Goal: Task Accomplishment & Management: Complete application form

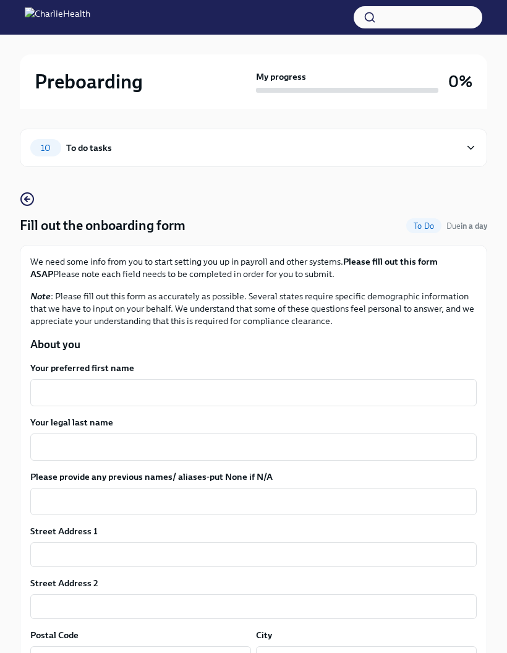
click at [163, 399] on textarea "Your preferred first name" at bounding box center [254, 393] width 432 height 15
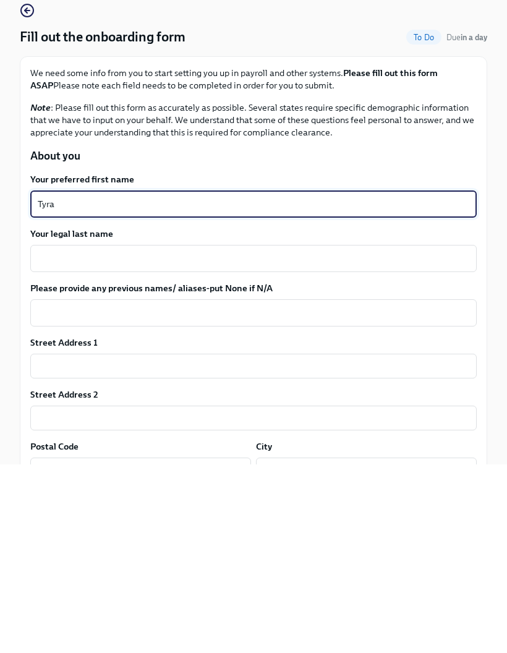
type textarea "Tyra"
click at [170, 440] on textarea "Your legal last name" at bounding box center [254, 447] width 432 height 15
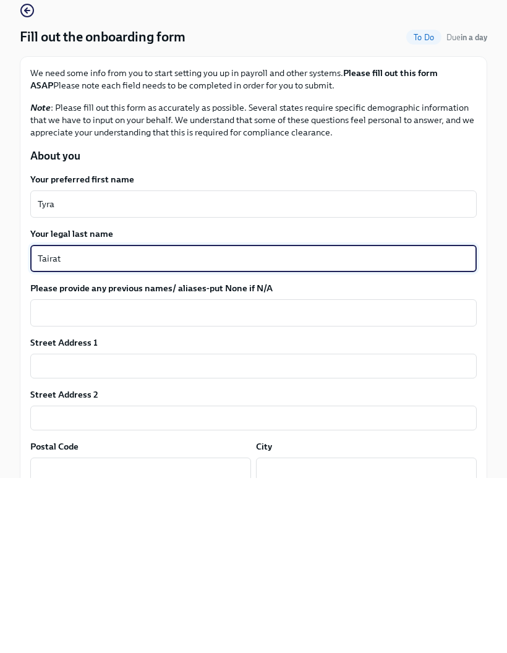
scroll to position [19, 0]
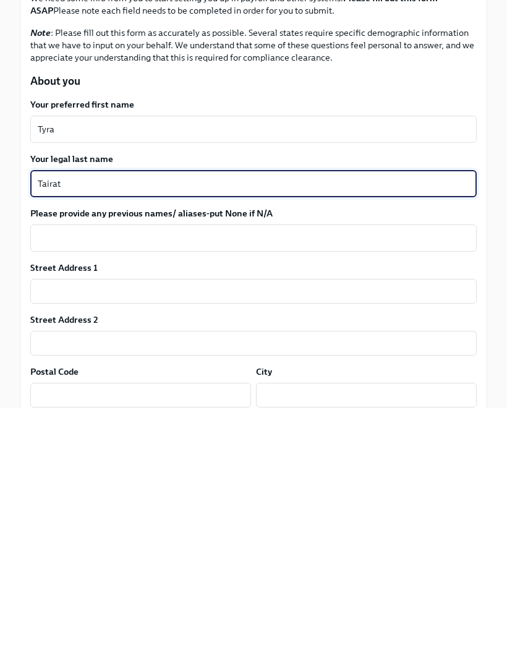
type textarea "Tairat"
click at [349, 476] on textarea "Please provide any previous names/ aliases-put None if N/A" at bounding box center [254, 483] width 432 height 15
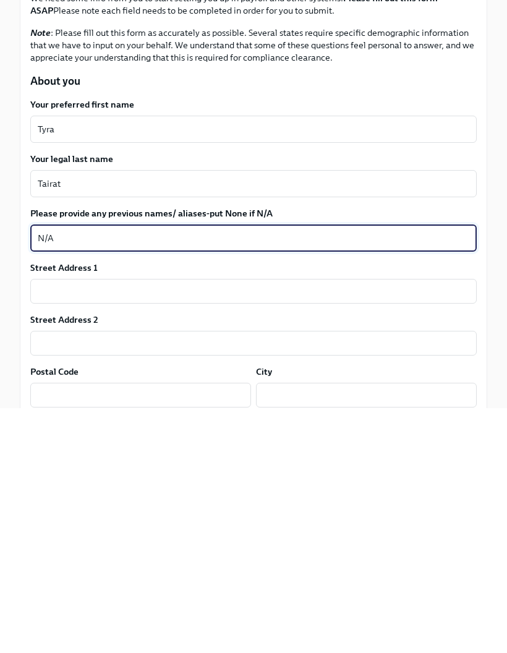
type textarea "N/A"
click at [243, 524] on input "text" at bounding box center [253, 536] width 447 height 25
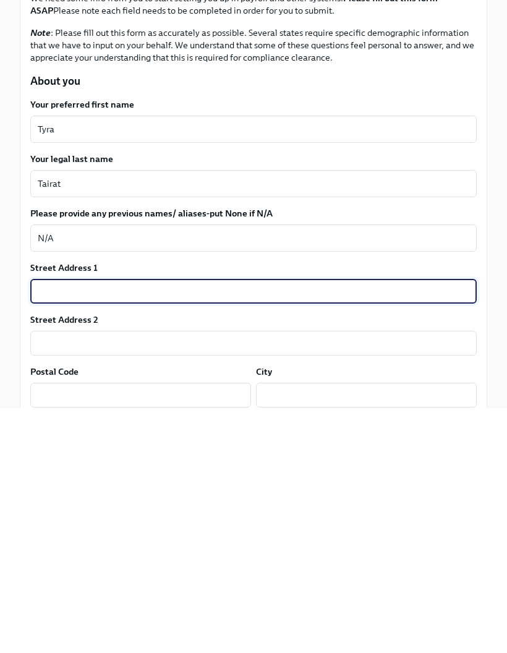
type input "1725 Crescent Plaza Drive"
type input "77077"
type input "houston"
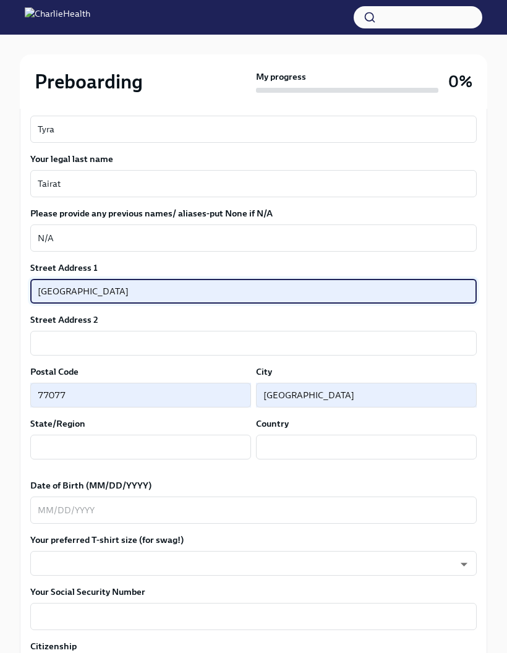
type input "TX"
type input "US"
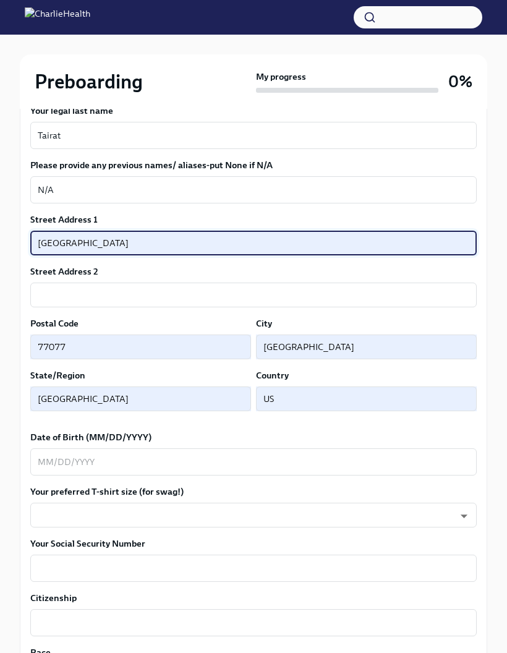
click at [274, 338] on input "houston" at bounding box center [366, 347] width 221 height 25
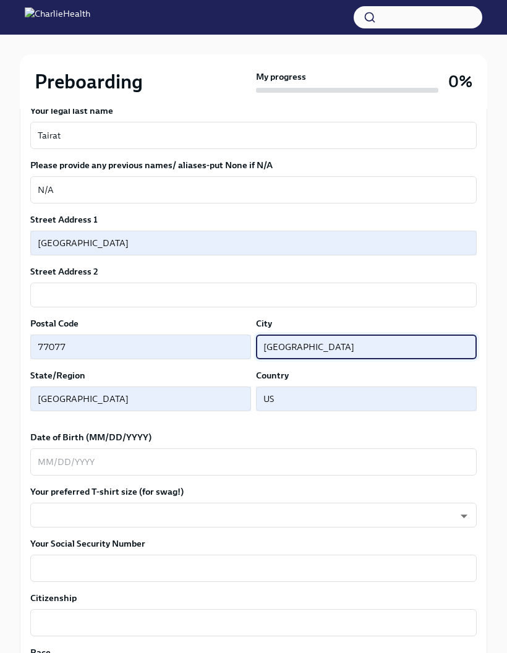
scroll to position [311, 0]
type input "Houstonhouston"
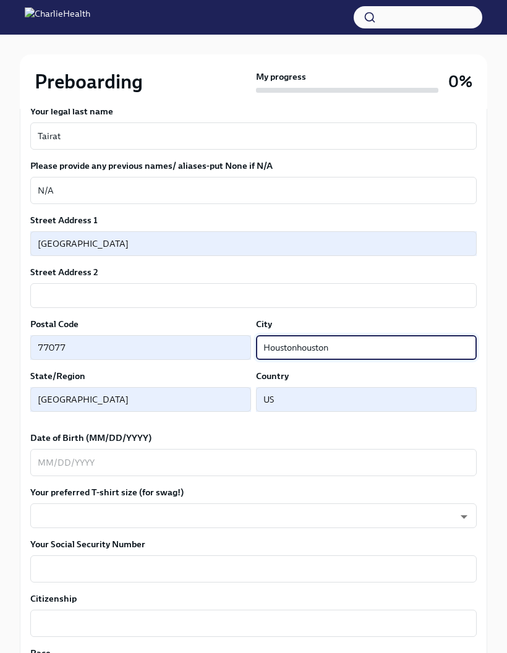
click at [358, 349] on input "Houstonhouston" at bounding box center [366, 347] width 221 height 25
click at [301, 348] on input "text" at bounding box center [366, 347] width 221 height 25
type input "Houston"
click at [249, 291] on input "text" at bounding box center [253, 295] width 447 height 25
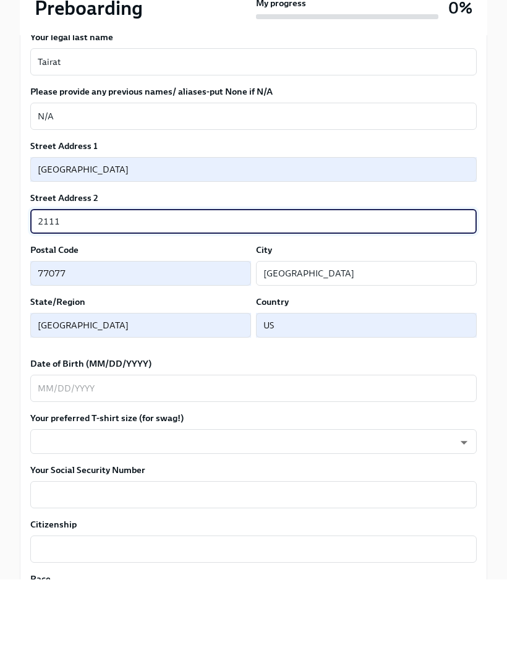
type input "2111"
click at [314, 455] on textarea "Date of Birth (MM/DD/YYYY)" at bounding box center [254, 462] width 432 height 15
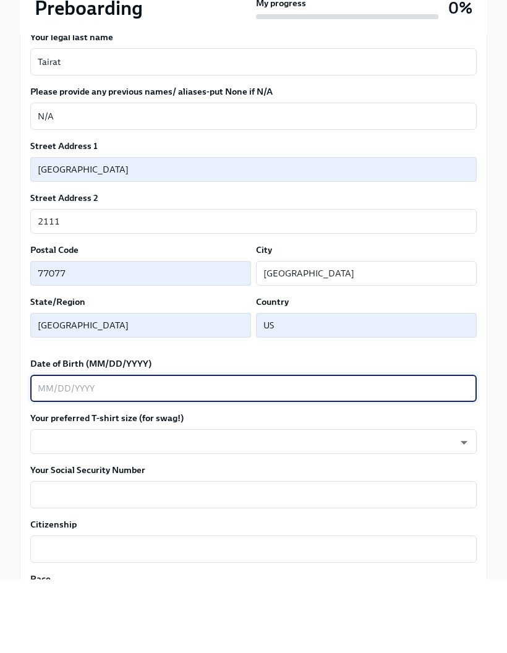
click at [194, 455] on textarea "Date of Birth (MM/DD/YYYY)" at bounding box center [254, 462] width 432 height 15
type textarea "O"
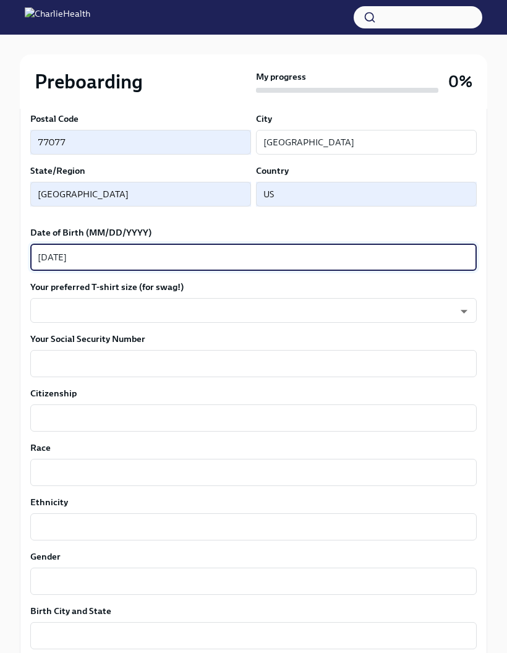
type textarea "01/16/2003"
click at [275, 300] on body "Preboarding My progress 0% 10 To do tasks Fill out the onboarding form To Do Du…" at bounding box center [253, 321] width 507 height 1674
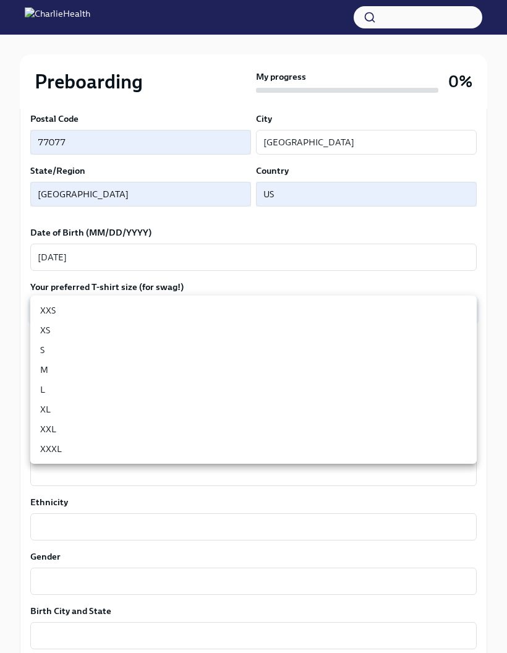
click at [96, 342] on li "S" at bounding box center [253, 350] width 447 height 20
type input "GYTm_qoab"
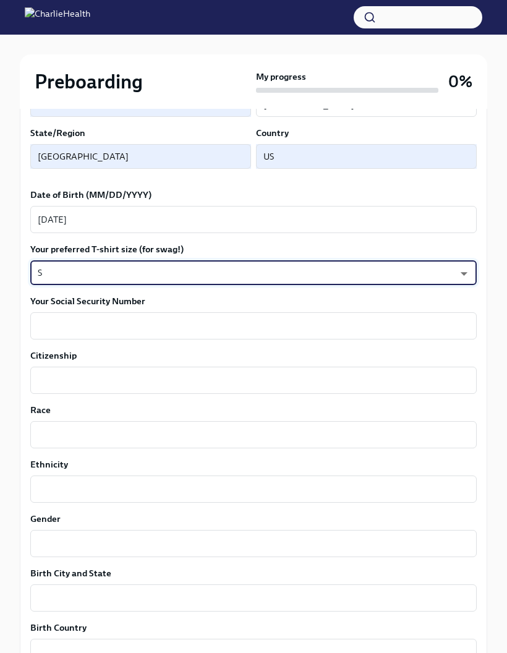
click at [205, 385] on textarea "Citizenship" at bounding box center [254, 381] width 432 height 15
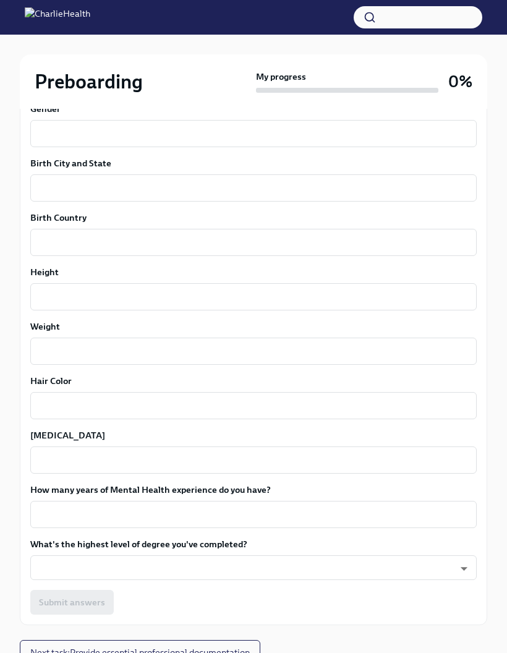
scroll to position [1021, 0]
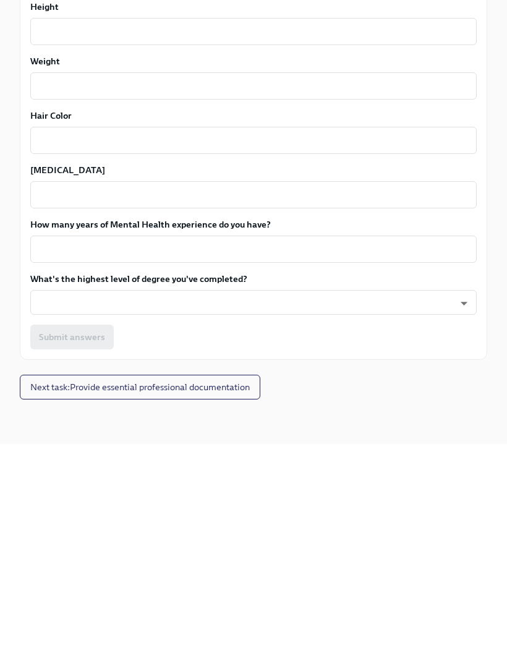
click at [415, 451] on textarea "How many years of Mental Health experience do you have?" at bounding box center [254, 458] width 432 height 15
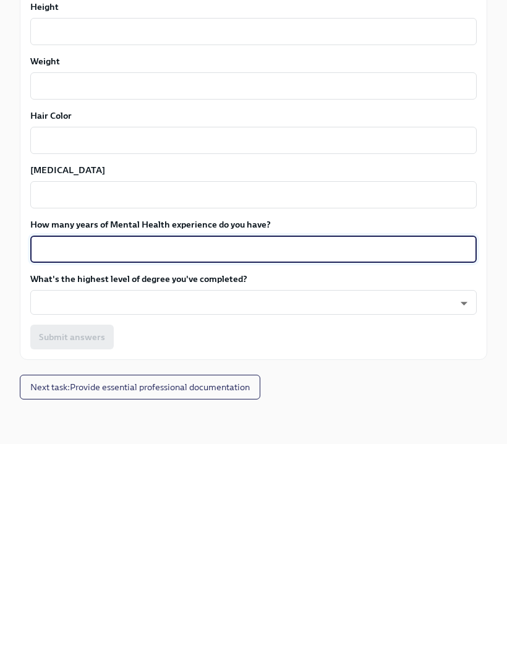
type textarea "O"
type textarea "0"
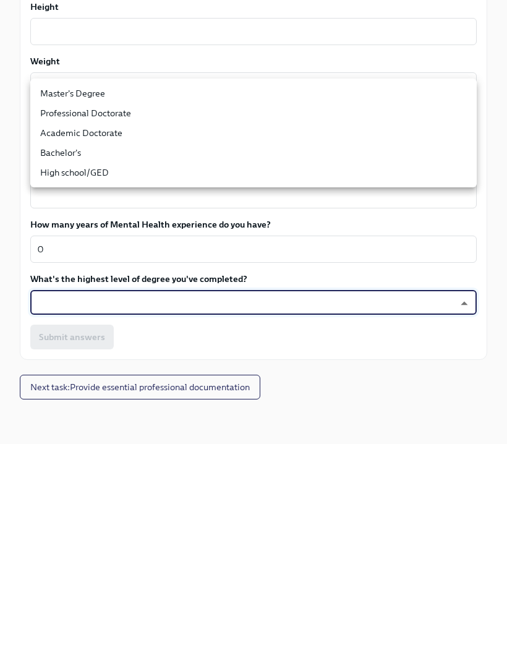
click at [77, 352] on li "Bachelor's" at bounding box center [253, 362] width 447 height 20
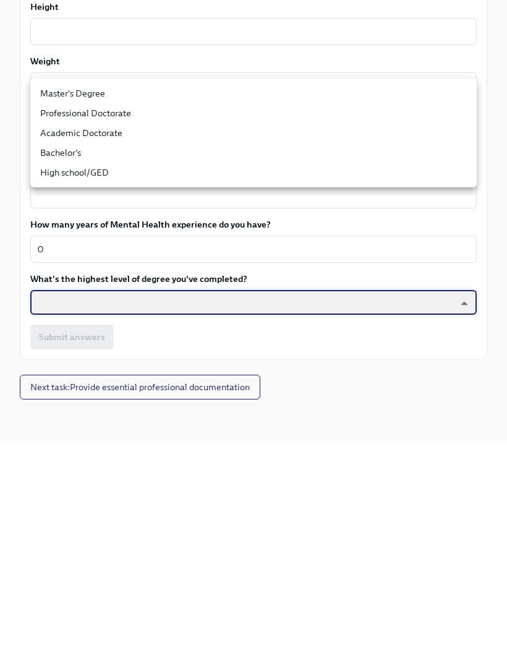
type input "oQxEXK86X"
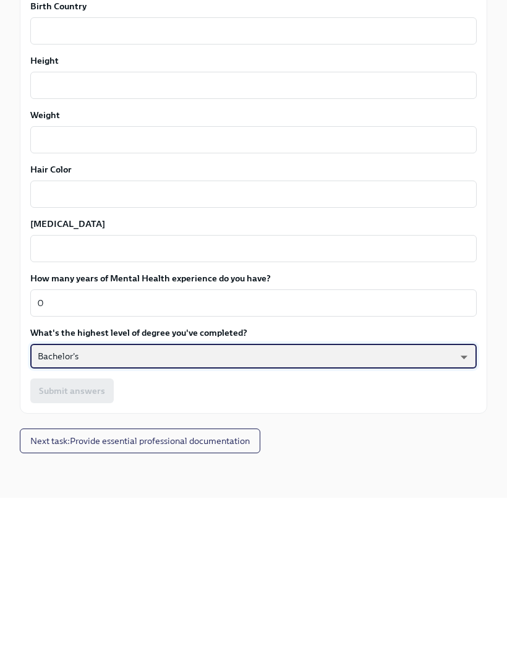
scroll to position [1022, 0]
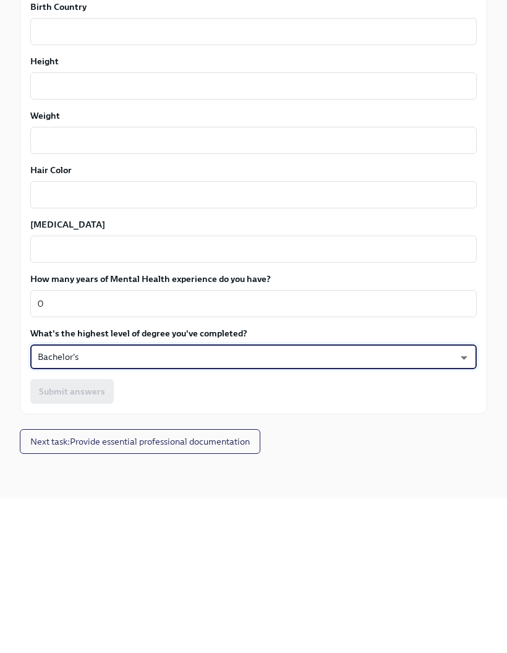
click at [237, 397] on textarea "Eye Color" at bounding box center [254, 404] width 432 height 15
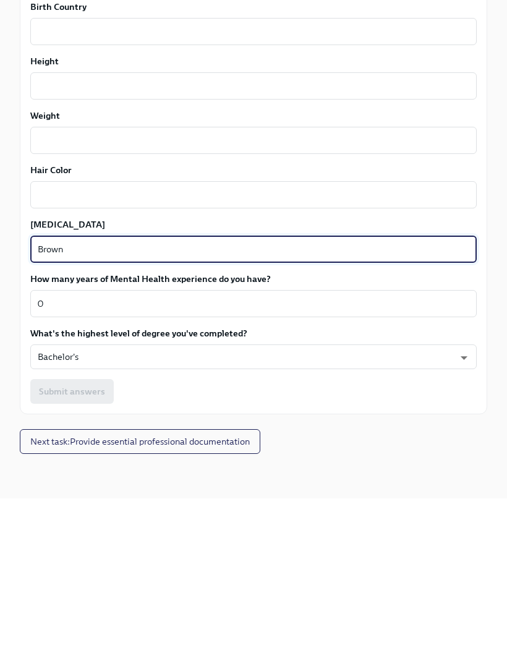
scroll to position [1021, 0]
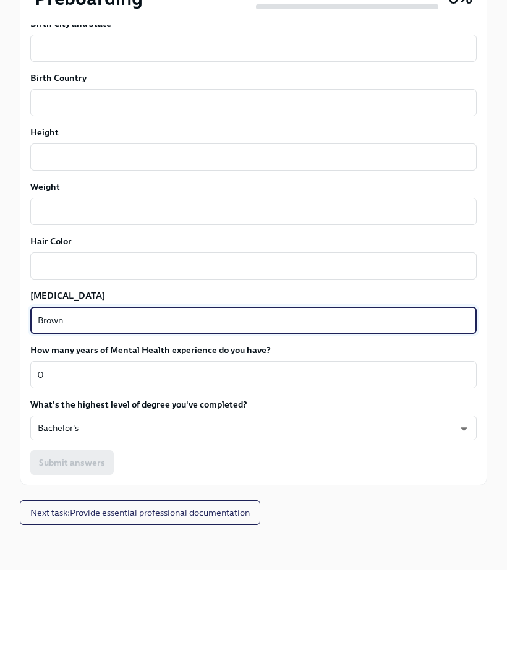
type textarea "Brown"
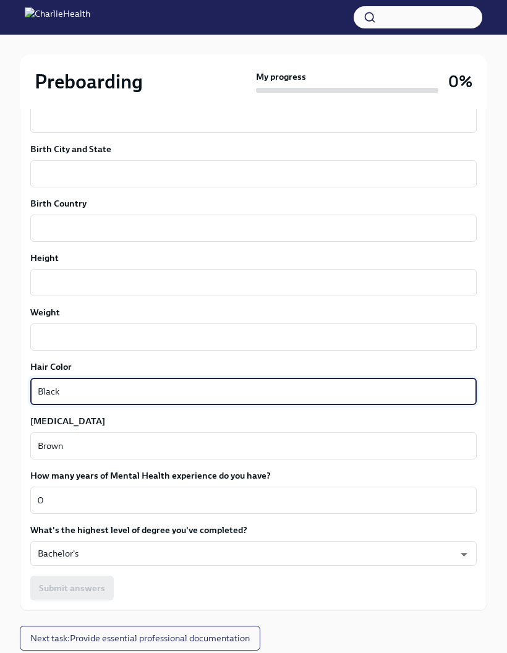
scroll to position [979, 0]
type textarea "Black"
click at [292, 227] on textarea "Birth Country" at bounding box center [254, 228] width 432 height 15
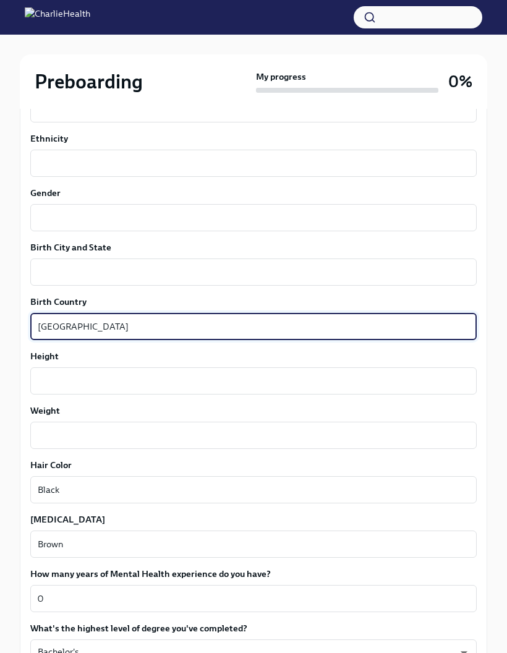
scroll to position [879, 0]
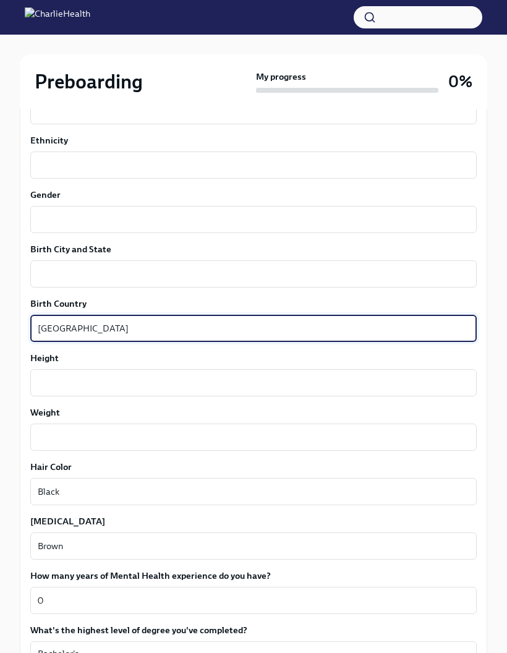
type textarea "United States"
click at [293, 268] on textarea "Birth City and State" at bounding box center [254, 274] width 432 height 15
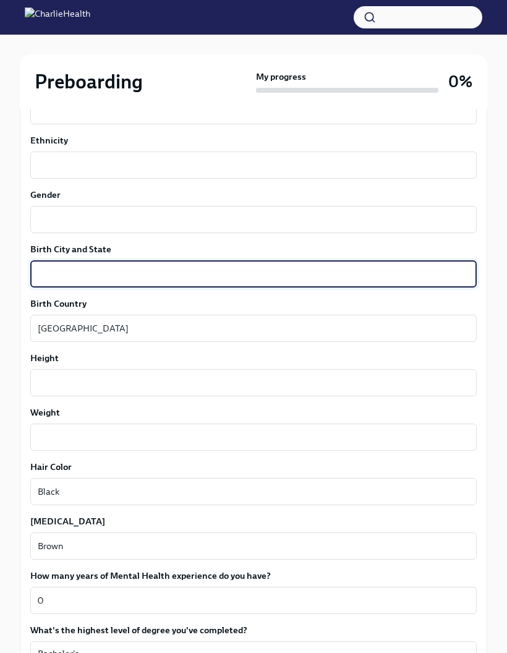
click at [315, 249] on label "Birth City and State" at bounding box center [253, 249] width 447 height 12
click at [315, 267] on textarea "Birth City and State" at bounding box center [254, 274] width 432 height 15
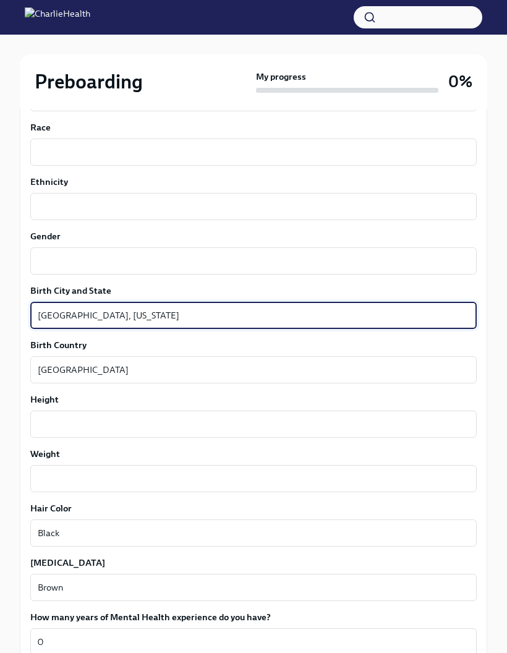
scroll to position [833, 0]
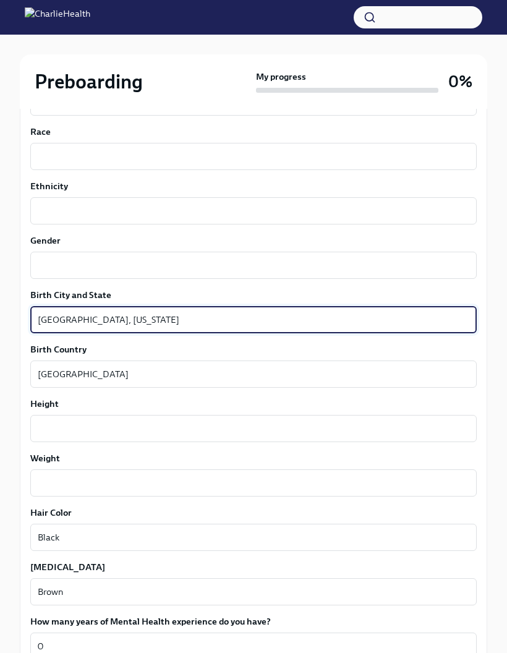
type textarea "Houston, Texas"
click at [264, 270] on textarea "Gender" at bounding box center [254, 265] width 432 height 15
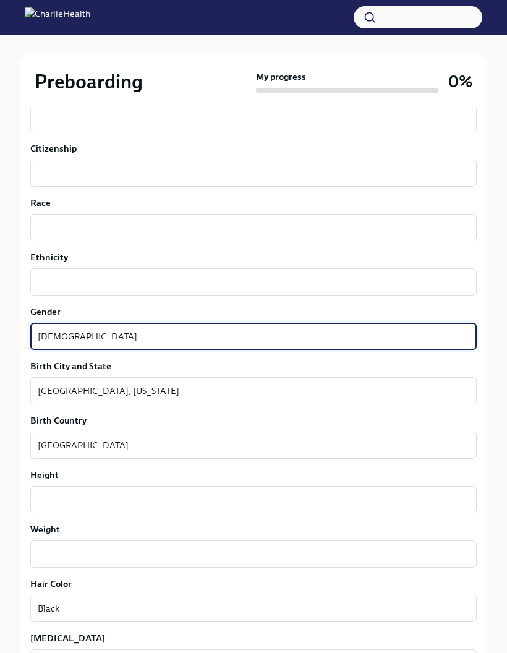
scroll to position [761, 0]
type textarea "Female"
click at [295, 228] on textarea "Race" at bounding box center [254, 228] width 432 height 15
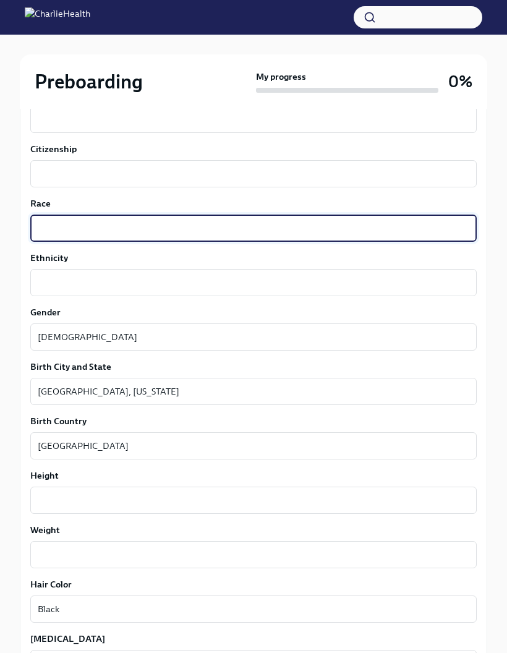
type textarea "R"
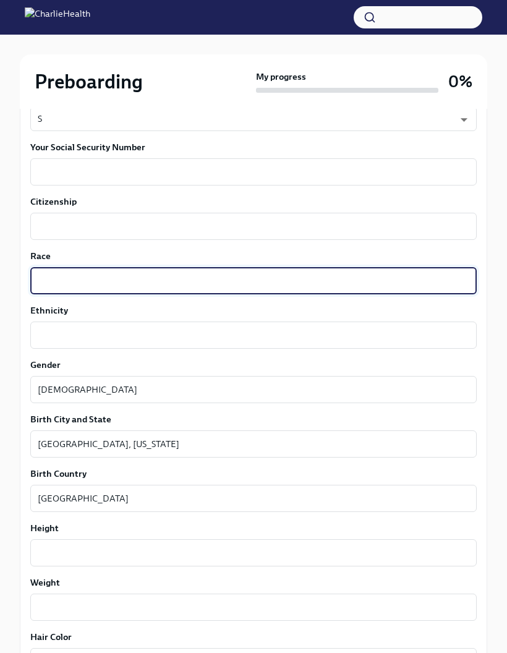
scroll to position [708, 0]
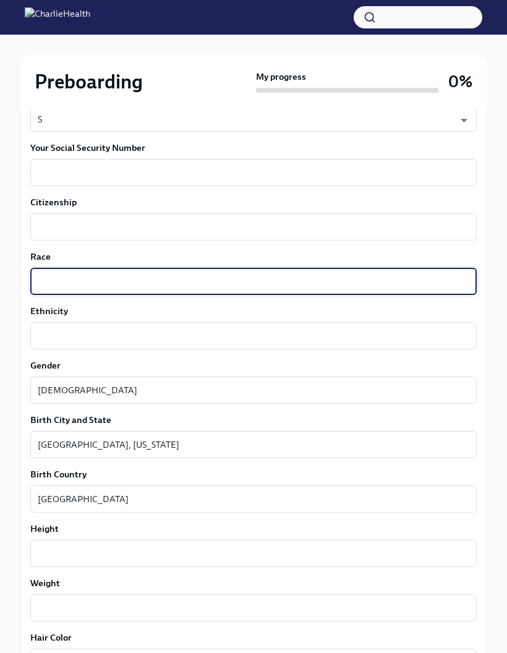
click at [274, 233] on textarea "Citizenship" at bounding box center [254, 227] width 432 height 15
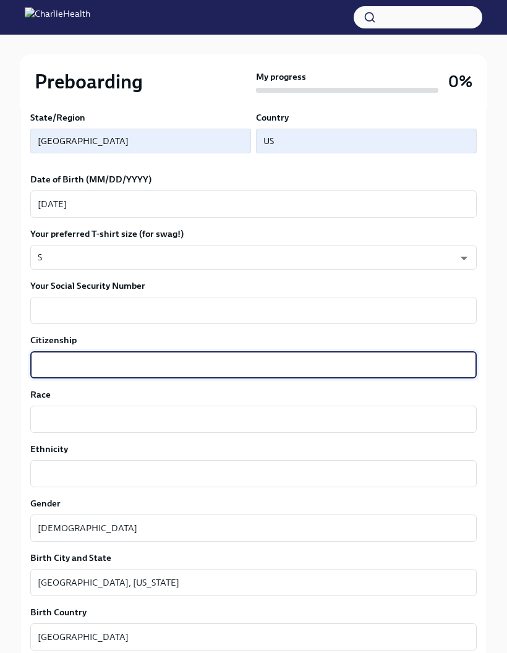
scroll to position [557, 0]
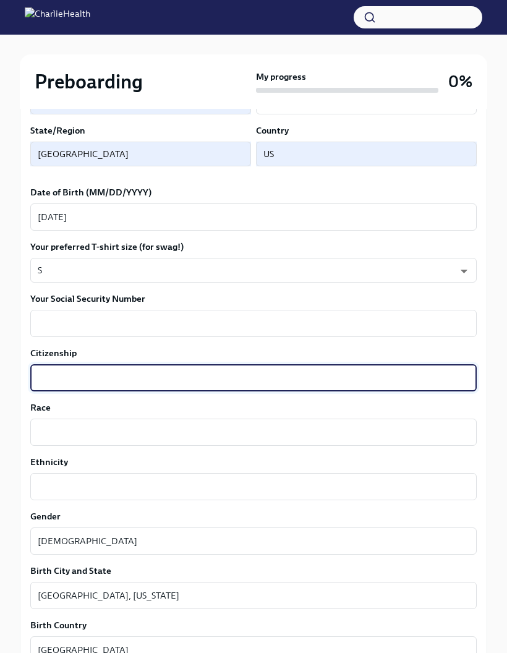
click at [114, 376] on textarea "Citizenship" at bounding box center [254, 378] width 432 height 15
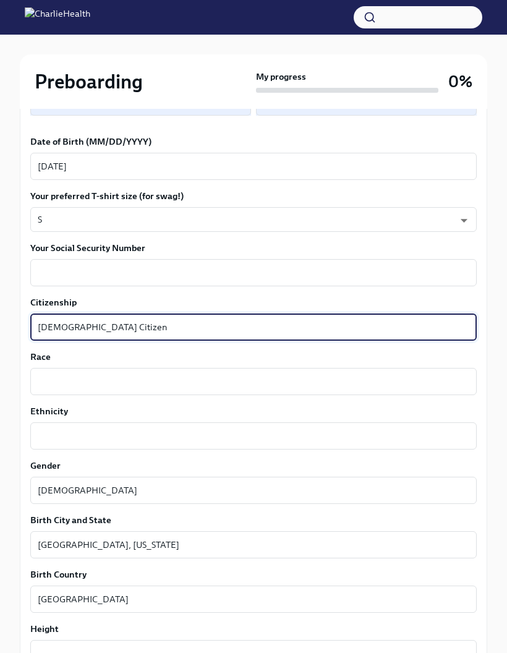
scroll to position [606, 0]
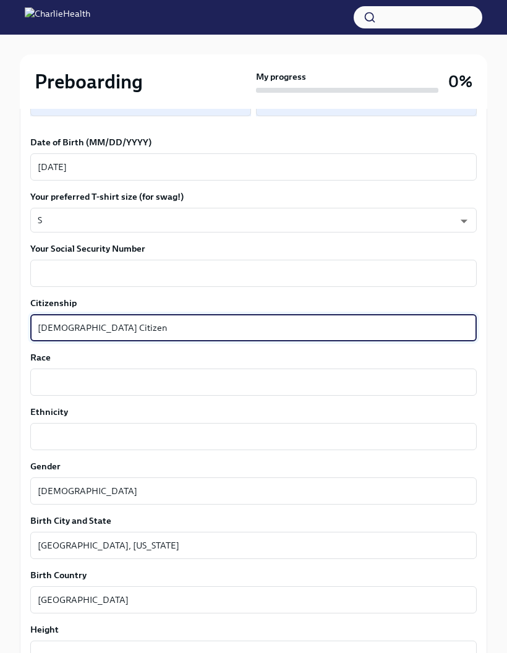
type textarea "U.S Citizen"
click at [197, 382] on textarea "Race" at bounding box center [254, 383] width 432 height 15
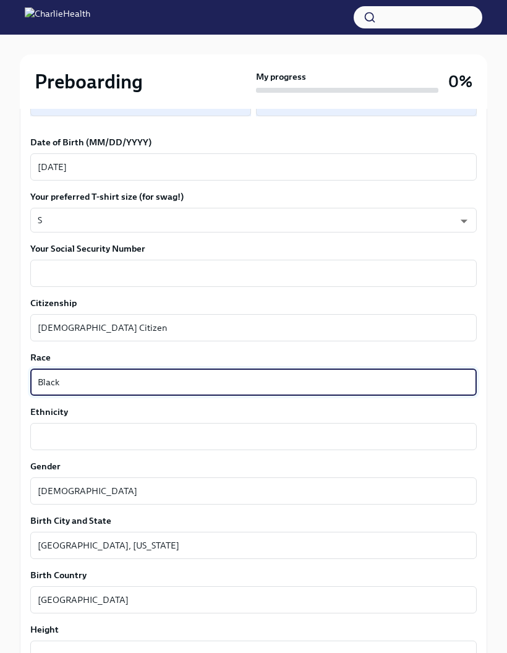
type textarea "Black"
click at [209, 272] on textarea "Your Social Security Number" at bounding box center [254, 273] width 432 height 15
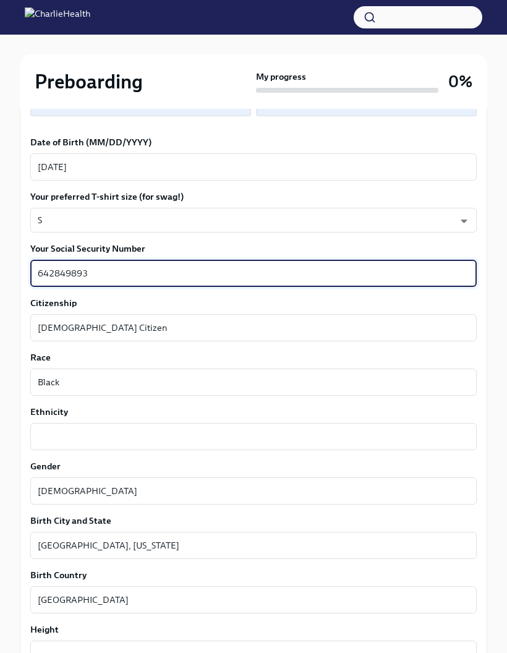
type textarea "642849893"
click at [492, 289] on div "Preboarding My progress 0% 10 To do tasks Fill out the onboarding form To Do Du…" at bounding box center [253, 248] width 507 height 1640
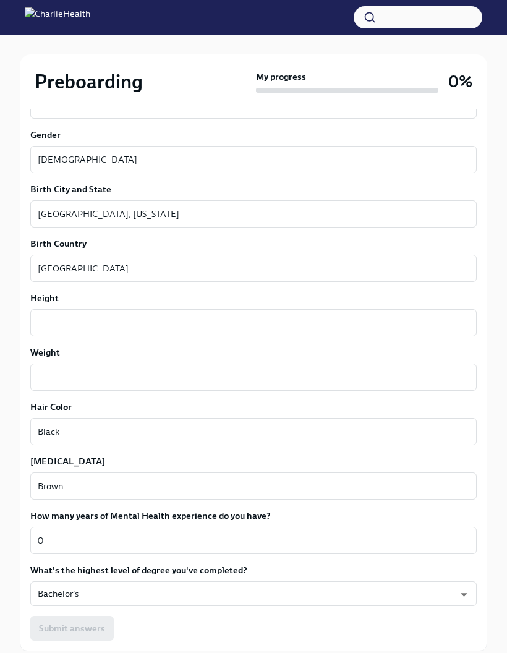
scroll to position [939, 0]
click at [379, 320] on textarea "Height" at bounding box center [254, 322] width 432 height 15
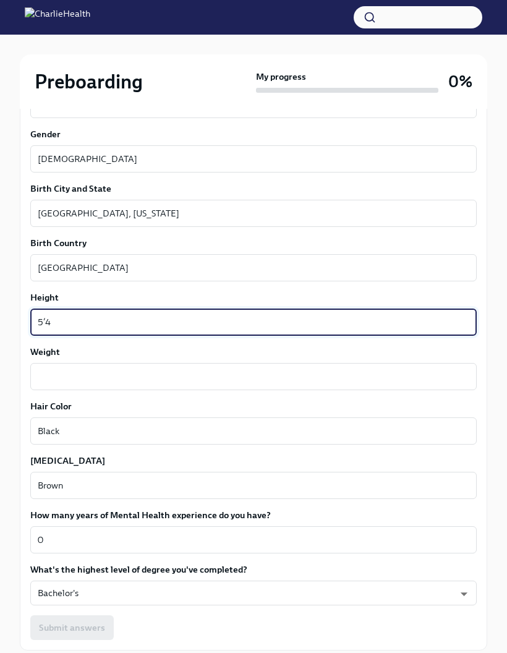
type textarea "5’4"
click at [233, 377] on textarea "Weight" at bounding box center [254, 376] width 432 height 15
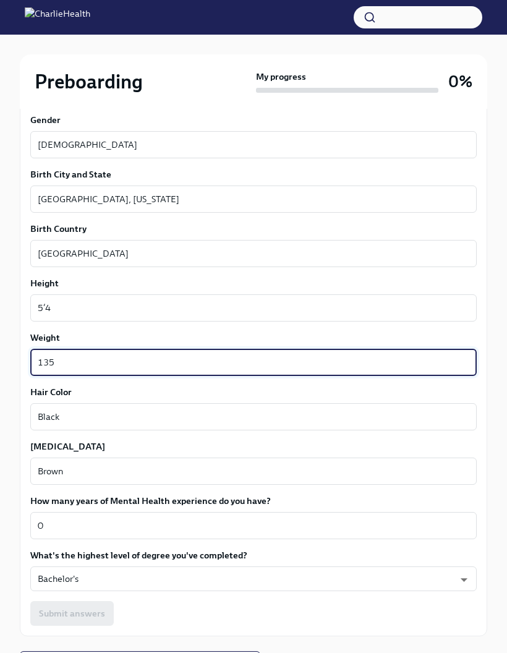
scroll to position [1021, 0]
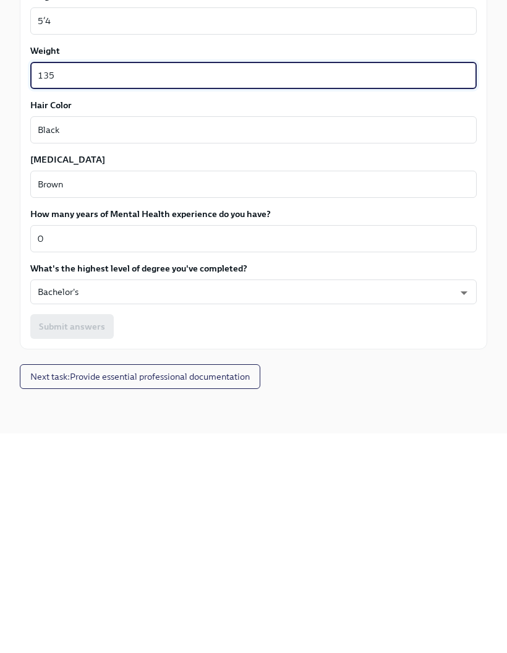
type textarea "135"
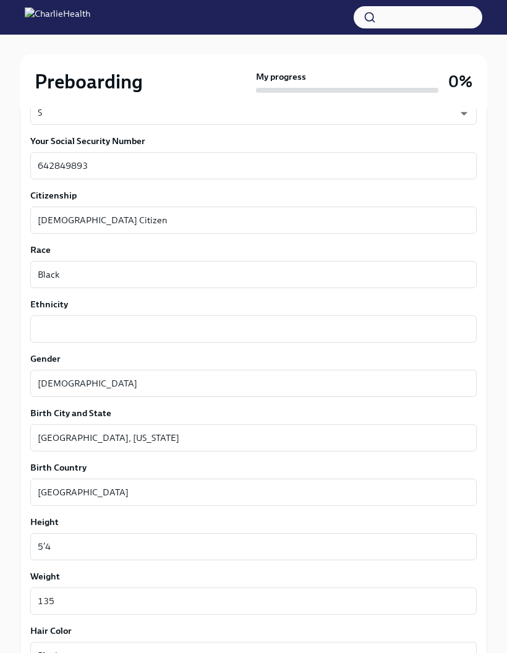
scroll to position [715, 0]
click at [429, 335] on textarea "Ethnicity" at bounding box center [254, 329] width 432 height 15
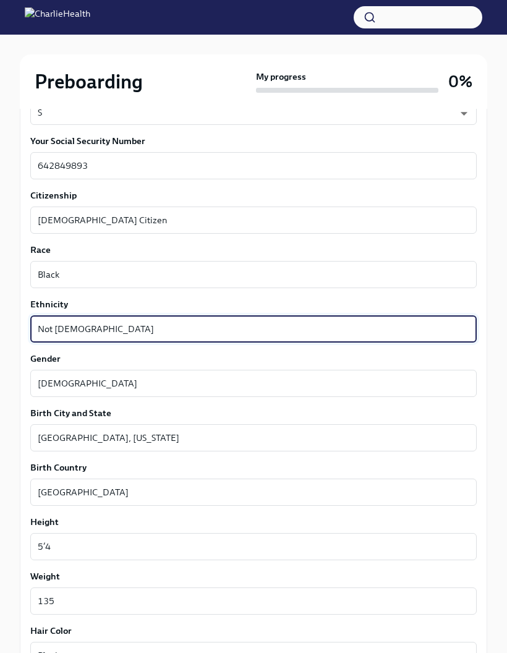
click at [84, 334] on textarea "Not Hispanic" at bounding box center [254, 329] width 432 height 15
click at [262, 310] on label "Ethnicity" at bounding box center [253, 304] width 447 height 12
click at [262, 322] on textarea "Not Hispanic" at bounding box center [254, 329] width 432 height 15
click at [303, 324] on textarea "Not Hispanic" at bounding box center [254, 329] width 432 height 15
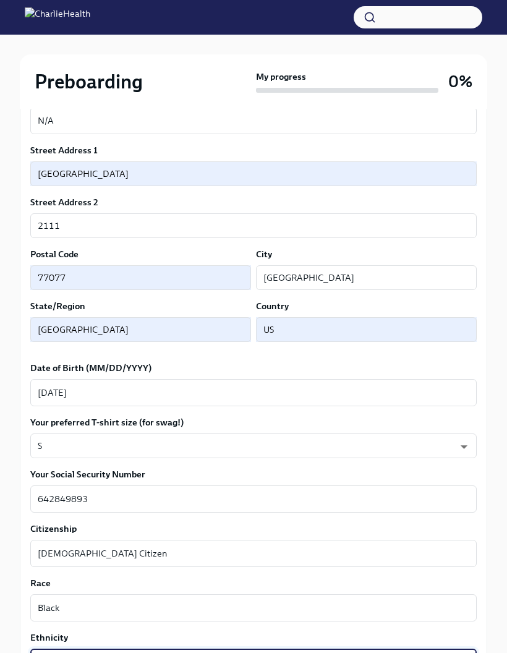
scroll to position [381, 0]
type textarea "Not Hispanic or Latino"
click at [179, 332] on input "TX" at bounding box center [140, 329] width 221 height 25
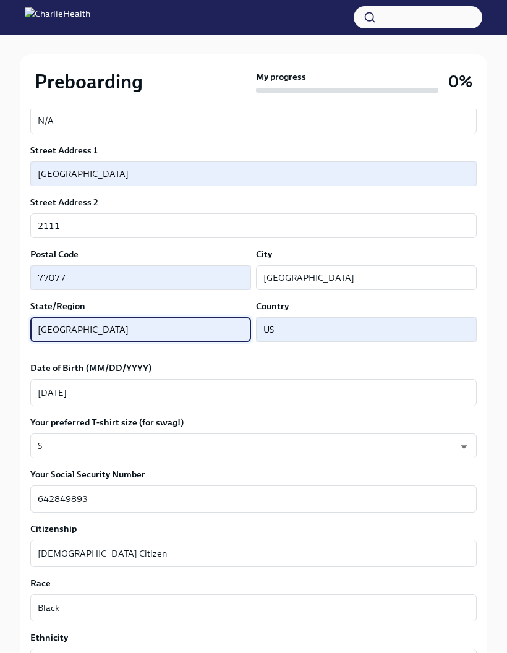
type input "T"
type input "Texas"
click at [381, 325] on input "US" at bounding box center [366, 329] width 221 height 25
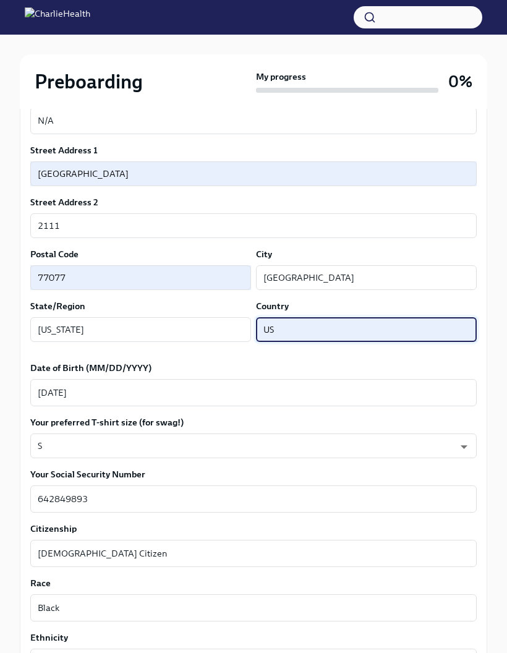
type input "United States"
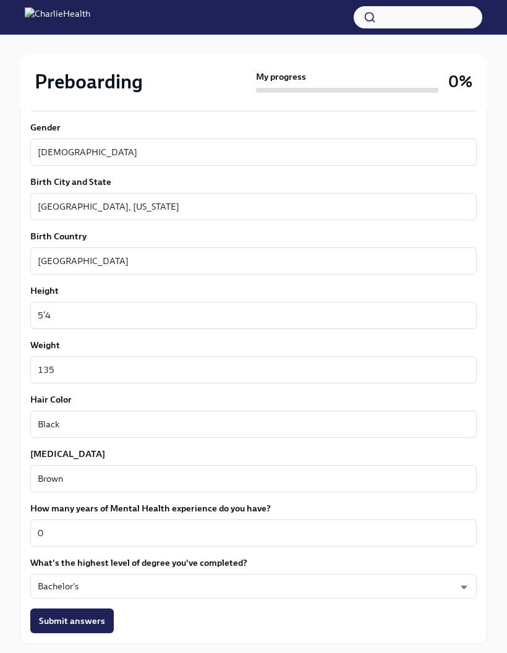
scroll to position [1021, 0]
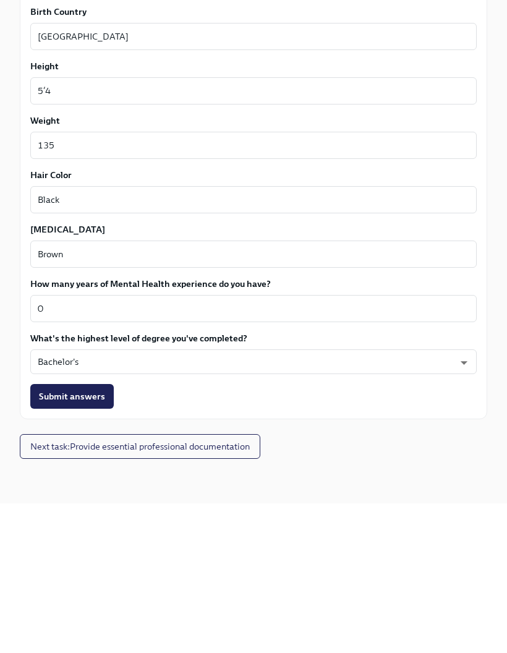
click at [100, 540] on span "Submit answers" at bounding box center [72, 546] width 66 height 12
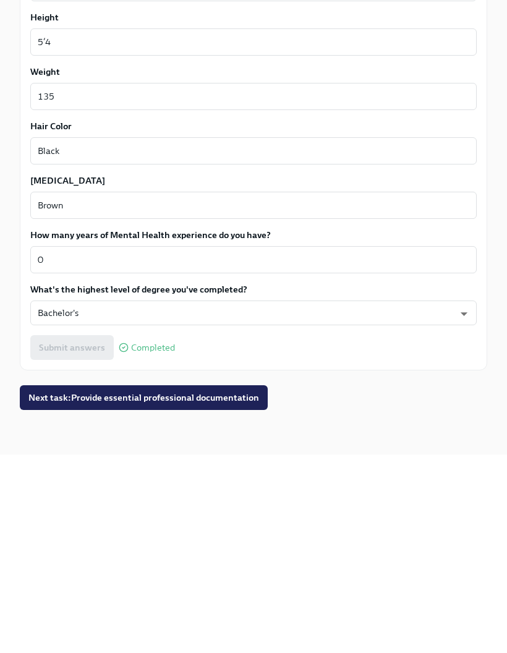
click at [231, 590] on span "Next task : Provide essential professional documentation" at bounding box center [143, 596] width 231 height 12
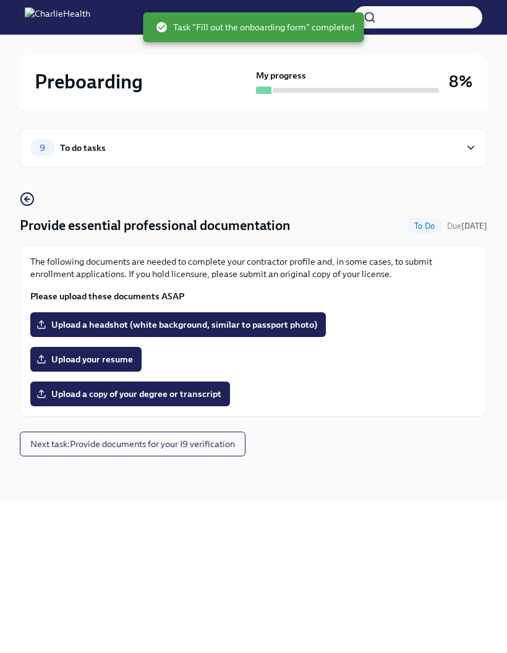
scroll to position [50, 0]
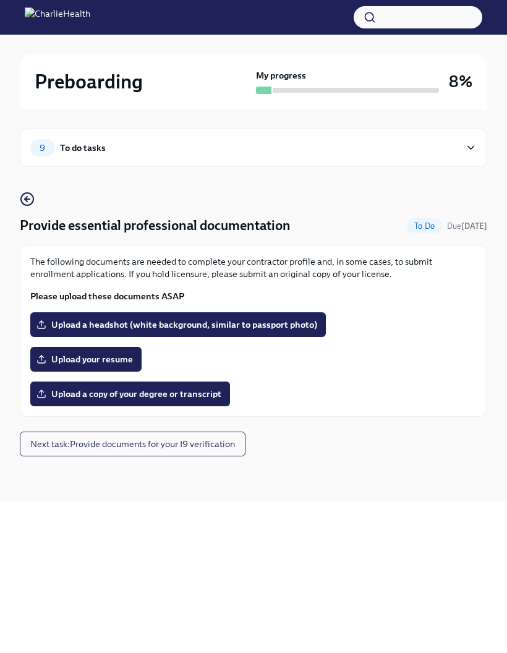
click at [127, 353] on span "Upload your resume" at bounding box center [86, 359] width 94 height 12
click at [0, 0] on input "Upload your resume" at bounding box center [0, 0] width 0 height 0
click at [207, 388] on span "Upload a copy of your degree or transcript" at bounding box center [130, 394] width 183 height 12
click at [0, 0] on input "Upload a copy of your degree or transcript" at bounding box center [0, 0] width 0 height 0
click at [178, 388] on span "Upload a copy of your degree or transcript" at bounding box center [130, 394] width 183 height 12
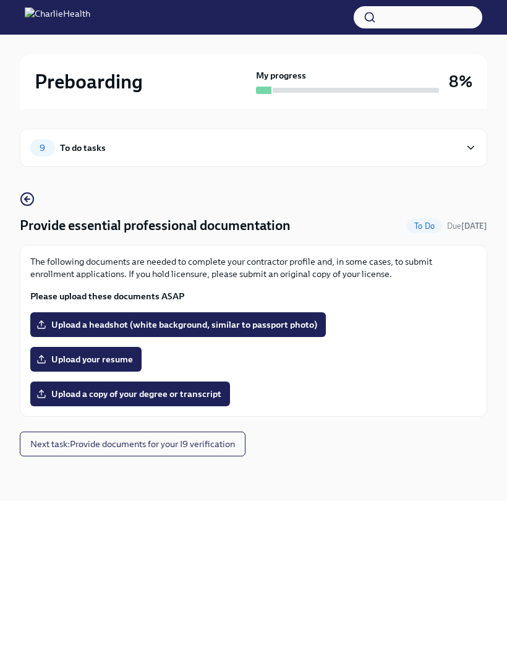
click at [0, 0] on input "Upload a copy of your degree or transcript" at bounding box center [0, 0] width 0 height 0
click at [194, 388] on span "Upload a copy of your degree or transcript" at bounding box center [130, 394] width 183 height 12
click at [0, 0] on input "Upload a copy of your degree or transcript" at bounding box center [0, 0] width 0 height 0
click at [198, 388] on span "Upload a copy of your degree or transcript" at bounding box center [130, 394] width 183 height 12
click at [0, 0] on input "Upload a copy of your degree or transcript" at bounding box center [0, 0] width 0 height 0
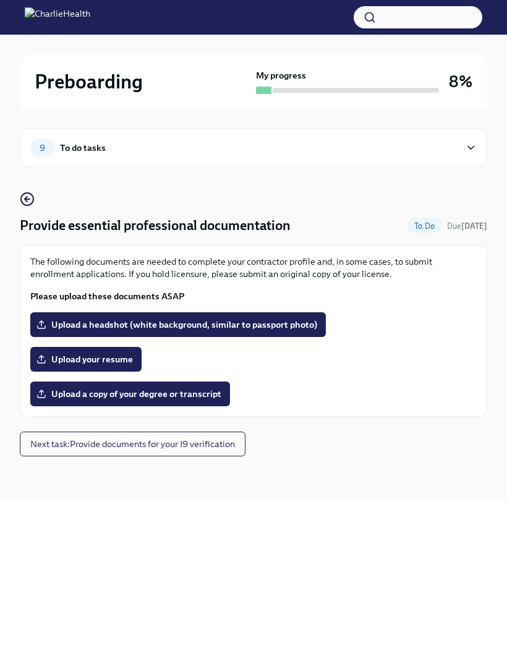
click at [205, 388] on span "Upload a copy of your degree or transcript" at bounding box center [130, 394] width 183 height 12
click at [0, 0] on input "Upload a copy of your degree or transcript" at bounding box center [0, 0] width 0 height 0
click at [204, 388] on span "Upload a copy of your degree or transcript" at bounding box center [130, 394] width 183 height 12
click at [0, 0] on input "Upload a copy of your degree or transcript" at bounding box center [0, 0] width 0 height 0
click at [209, 388] on span "Upload a copy of your degree or transcript" at bounding box center [130, 394] width 183 height 12
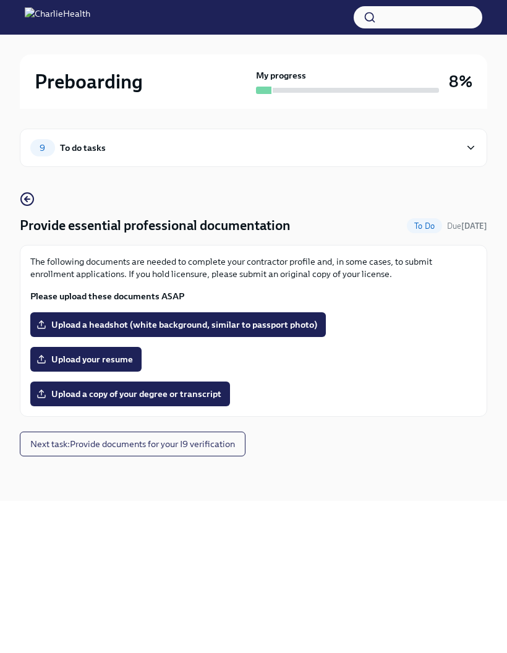
click at [0, 0] on input "Upload a copy of your degree or transcript" at bounding box center [0, 0] width 0 height 0
click at [208, 388] on span "Upload a copy of your degree or transcript" at bounding box center [130, 394] width 183 height 12
click at [0, 0] on input "Upload a copy of your degree or transcript" at bounding box center [0, 0] width 0 height 0
click at [187, 388] on span "Upload a copy of your degree or transcript" at bounding box center [130, 394] width 183 height 12
click at [0, 0] on input "Upload a copy of your degree or transcript" at bounding box center [0, 0] width 0 height 0
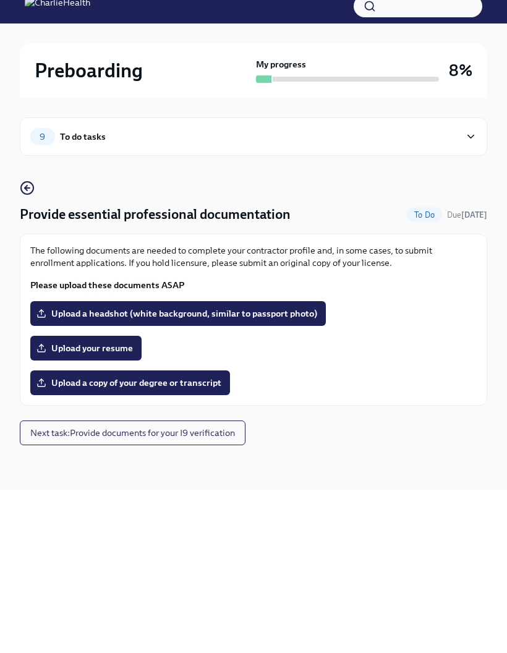
scroll to position [0, 0]
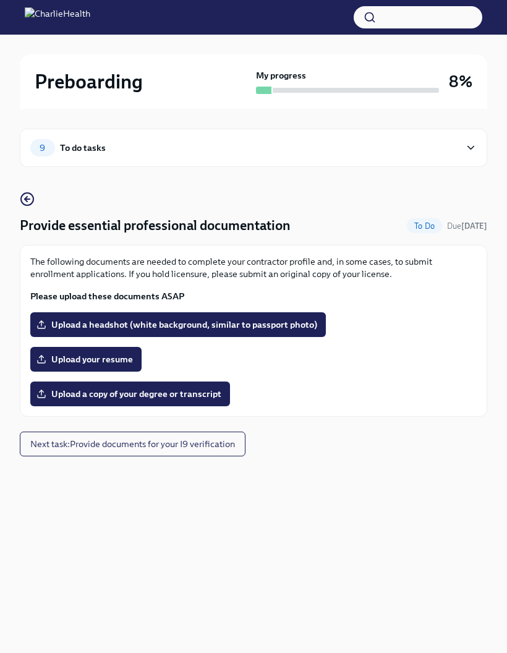
click at [210, 399] on span "Upload a copy of your degree or transcript" at bounding box center [130, 394] width 183 height 12
click at [0, 0] on input "Upload a copy of your degree or transcript" at bounding box center [0, 0] width 0 height 0
click at [200, 400] on label "Upload a copy of your degree or transcript" at bounding box center [130, 394] width 200 height 25
click at [0, 0] on input "Upload a copy of your degree or transcript" at bounding box center [0, 0] width 0 height 0
click at [200, 400] on label "Upload a copy of your degree or transcript" at bounding box center [130, 394] width 200 height 25
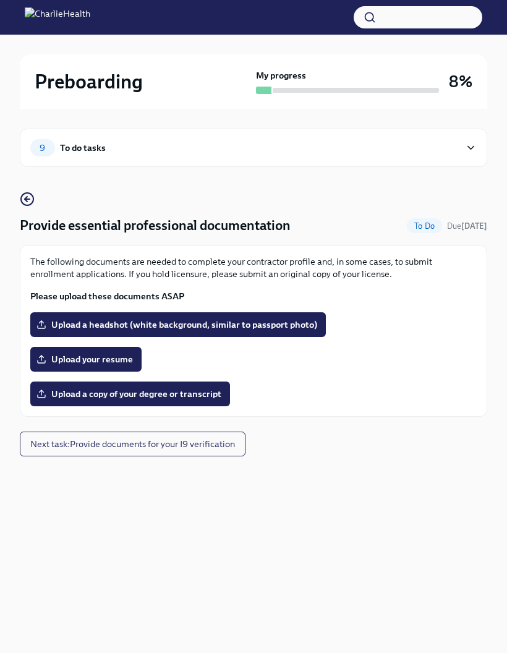
click at [0, 0] on input "Upload a copy of your degree or transcript" at bounding box center [0, 0] width 0 height 0
click at [211, 312] on label "Upload a headshot (white background, similar to passport photo)" at bounding box center [178, 324] width 296 height 25
click at [0, 0] on input "Upload a headshot (white background, similar to passport photo)" at bounding box center [0, 0] width 0 height 0
click at [210, 312] on label "Upload a headshot (white background, similar to passport photo)" at bounding box center [178, 324] width 296 height 25
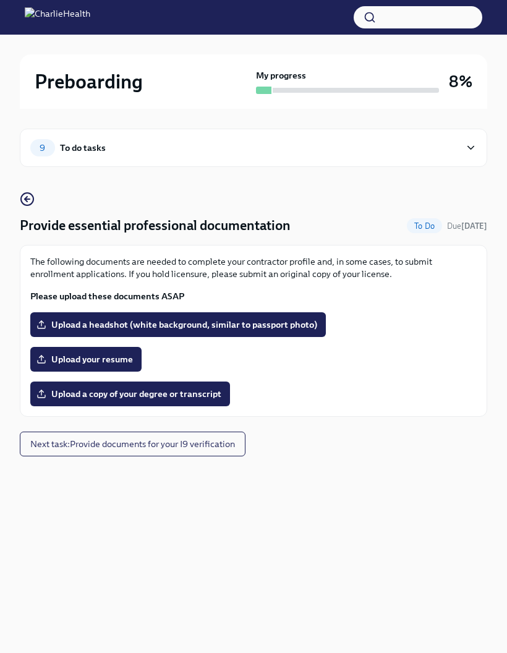
click at [0, 0] on input "Upload a headshot (white background, similar to passport photo)" at bounding box center [0, 0] width 0 height 0
click at [230, 319] on span "Upload a headshot (white background, similar to passport photo)" at bounding box center [178, 325] width 278 height 12
click at [0, 0] on input "Upload a headshot (white background, similar to passport photo)" at bounding box center [0, 0] width 0 height 0
click at [179, 432] on button "Next task : Provide documents for your I9 verification" at bounding box center [133, 444] width 226 height 25
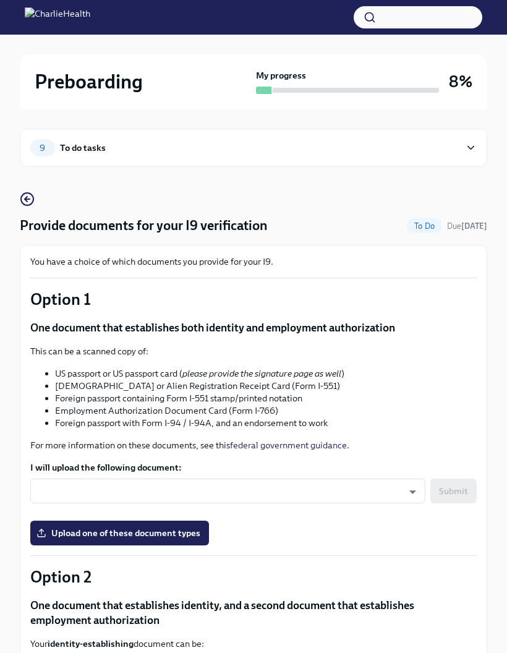
click at [28, 193] on circle "button" at bounding box center [27, 199] width 12 height 12
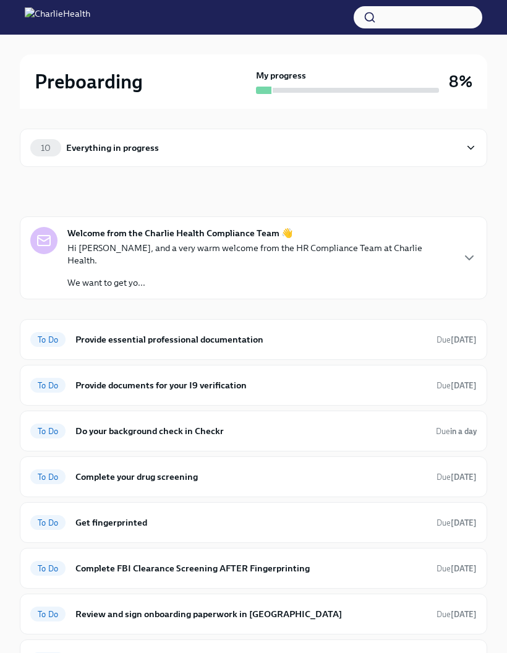
click at [377, 337] on div "To Do Provide essential professional documentation Due in 5 days" at bounding box center [253, 340] width 447 height 20
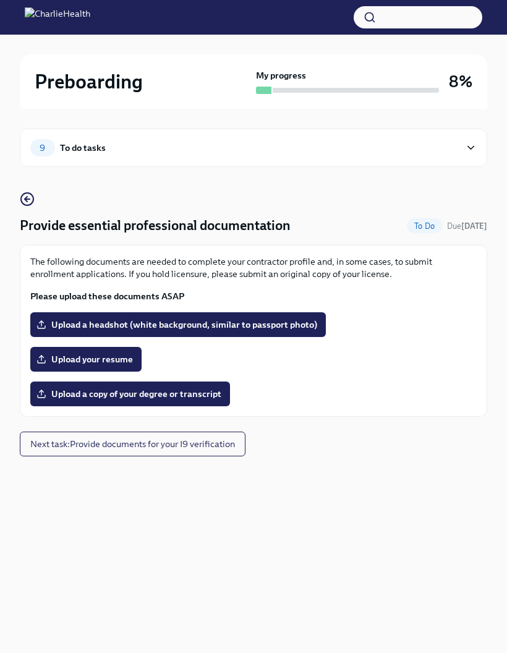
click at [119, 353] on span "Upload your resume" at bounding box center [86, 359] width 94 height 12
click at [0, 0] on input "Upload your resume" at bounding box center [0, 0] width 0 height 0
click at [118, 353] on span "Upload your resume" at bounding box center [86, 359] width 94 height 12
click at [0, 0] on input "Upload your resume" at bounding box center [0, 0] width 0 height 0
click at [113, 353] on span "Upload your resume" at bounding box center [86, 359] width 94 height 12
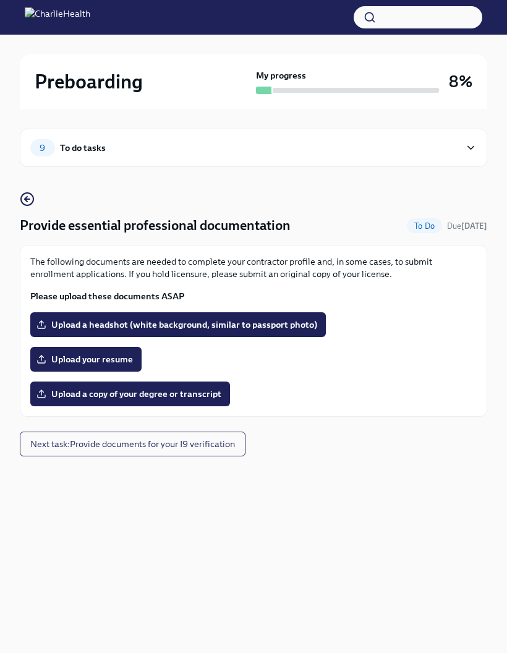
click at [0, 0] on input "Upload your resume" at bounding box center [0, 0] width 0 height 0
click at [113, 353] on span "Upload your resume" at bounding box center [86, 359] width 94 height 12
click at [0, 0] on input "Upload your resume" at bounding box center [0, 0] width 0 height 0
click at [115, 353] on span "Upload your resume" at bounding box center [86, 359] width 94 height 12
click at [0, 0] on input "Upload your resume" at bounding box center [0, 0] width 0 height 0
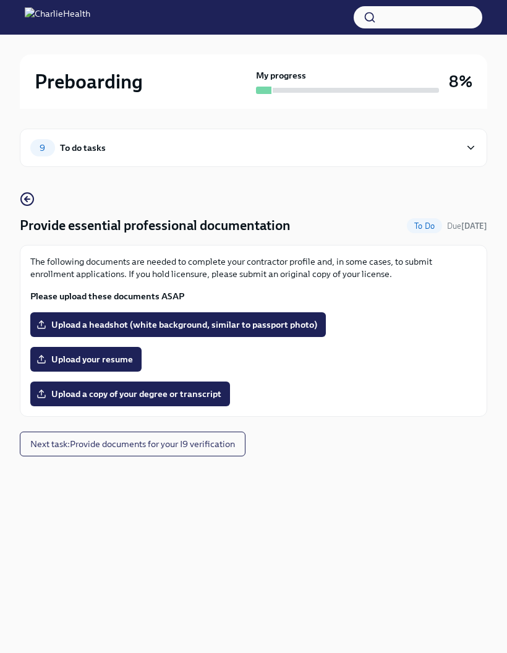
click at [209, 388] on span "Upload a copy of your degree or transcript" at bounding box center [130, 394] width 183 height 12
click at [0, 0] on input "Upload a copy of your degree or transcript" at bounding box center [0, 0] width 0 height 0
click at [191, 388] on span "Upload a copy of your degree or transcript" at bounding box center [130, 394] width 183 height 12
click at [0, 0] on input "Upload a copy of your degree or transcript" at bounding box center [0, 0] width 0 height 0
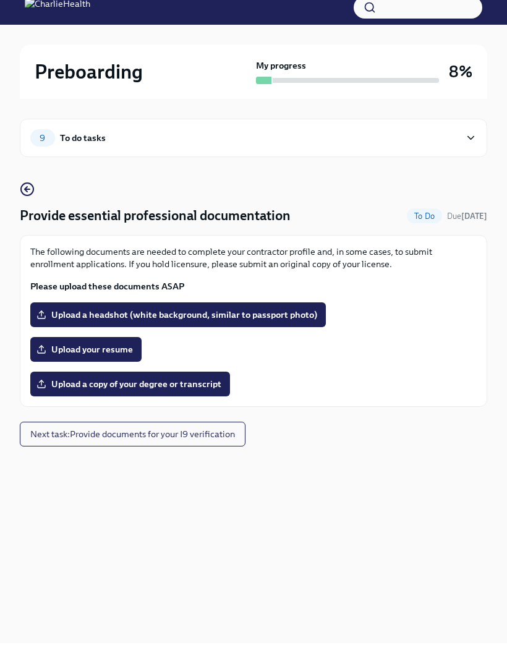
click at [213, 438] on span "Next task : Provide documents for your I9 verification" at bounding box center [132, 444] width 205 height 12
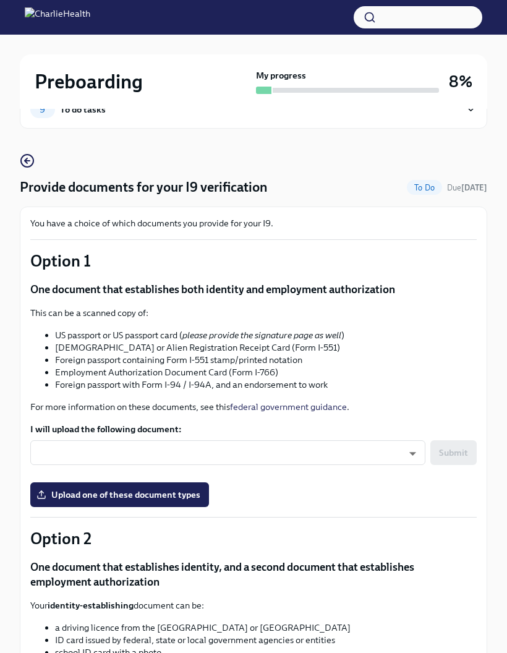
scroll to position [43, 0]
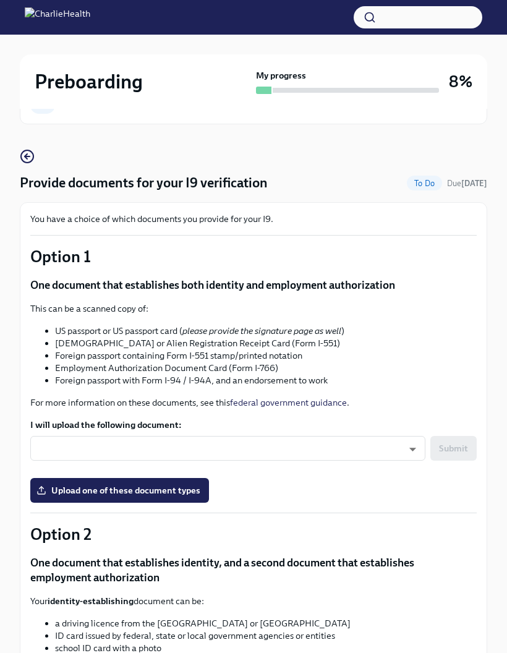
click at [404, 449] on body "Preboarding My progress 8% 9 To do tasks Provide documents for your I9 verifica…" at bounding box center [253, 512] width 507 height 1111
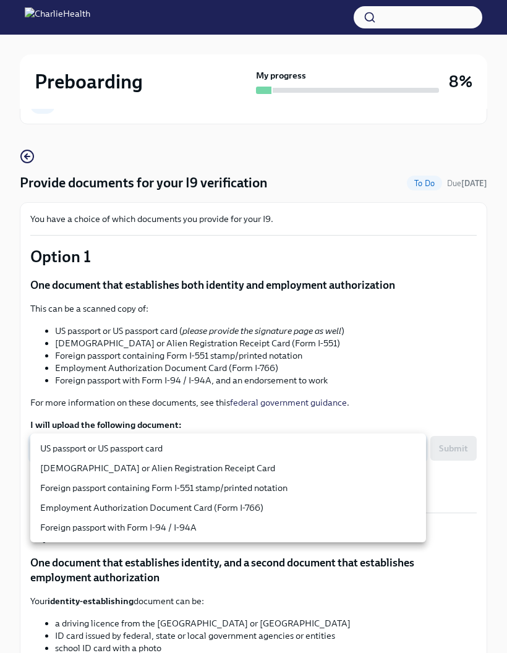
click at [166, 449] on li "US passport or US passport card" at bounding box center [228, 449] width 396 height 20
type input "KnYOjnC8x"
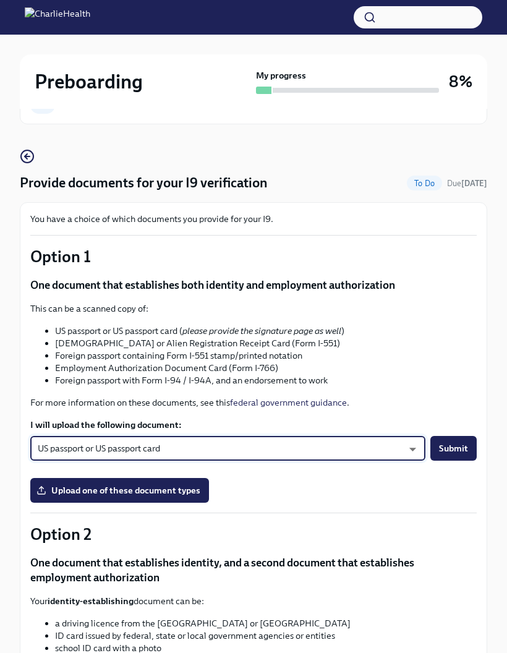
click at [186, 491] on span "Upload one of these document types" at bounding box center [120, 491] width 162 height 12
click at [0, 0] on input "Upload one of these document types" at bounding box center [0, 0] width 0 height 0
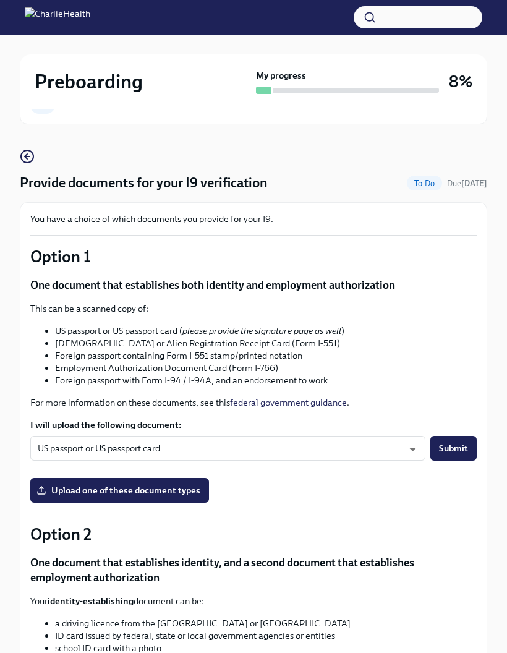
click at [150, 493] on span "Upload one of these document types" at bounding box center [120, 491] width 162 height 12
click at [0, 0] on input "Upload one of these document types" at bounding box center [0, 0] width 0 height 0
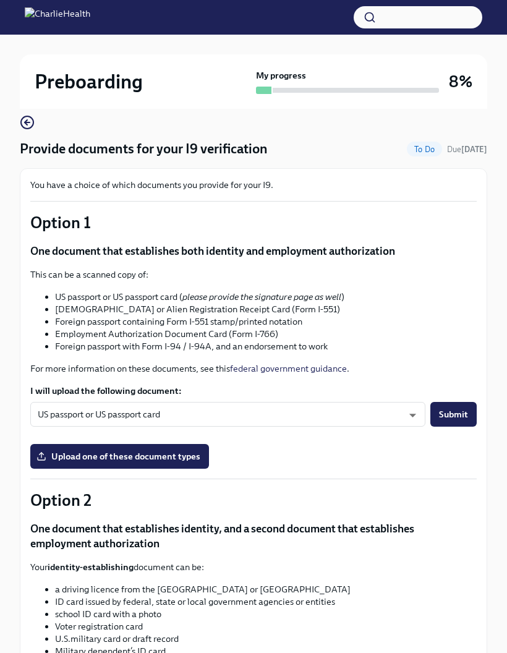
scroll to position [107, 0]
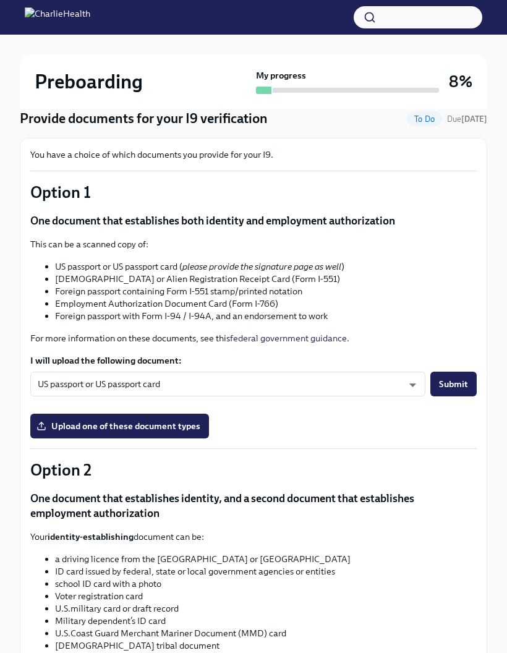
click at [153, 422] on span "Upload one of these document types" at bounding box center [120, 426] width 162 height 12
click at [0, 0] on input "Upload one of these document types" at bounding box center [0, 0] width 0 height 0
click at [152, 422] on span "Upload one of these document types" at bounding box center [120, 426] width 162 height 12
click at [0, 0] on input "Upload one of these document types" at bounding box center [0, 0] width 0 height 0
click at [156, 425] on span "Upload one of these document types" at bounding box center [120, 426] width 162 height 12
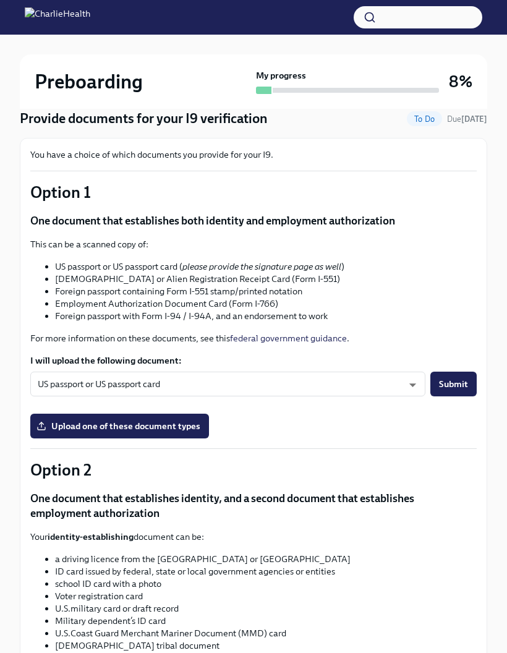
click at [0, 0] on input "Upload one of these document types" at bounding box center [0, 0] width 0 height 0
click at [156, 425] on span "Upload one of these document types" at bounding box center [120, 426] width 162 height 12
click at [0, 0] on input "Upload one of these document types" at bounding box center [0, 0] width 0 height 0
click at [165, 420] on span "Upload one of these document types" at bounding box center [120, 426] width 162 height 12
click at [0, 0] on input "Upload one of these document types" at bounding box center [0, 0] width 0 height 0
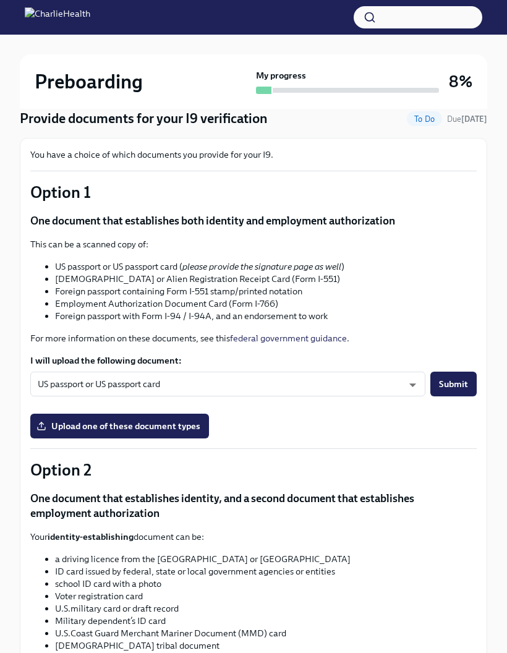
scroll to position [128, 0]
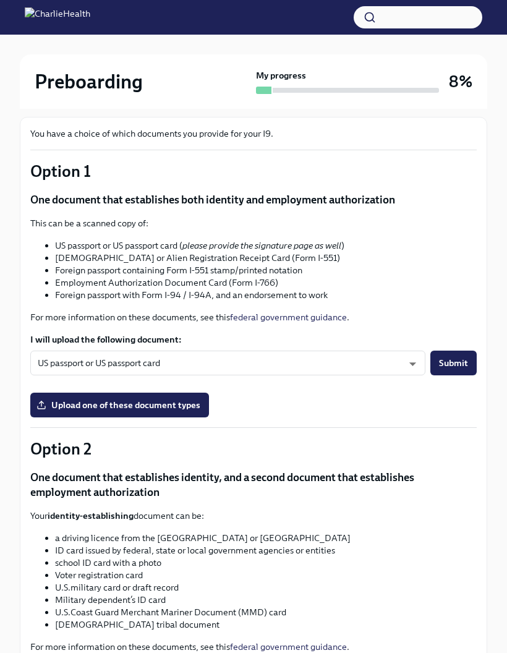
click at [170, 408] on span "Upload one of these document types" at bounding box center [120, 405] width 162 height 12
click at [0, 0] on input "Upload one of these document types" at bounding box center [0, 0] width 0 height 0
click at [170, 408] on span "Upload one of these document types" at bounding box center [120, 405] width 162 height 12
click at [0, 0] on input "Upload one of these document types" at bounding box center [0, 0] width 0 height 0
click at [165, 400] on span "Upload one of these document types" at bounding box center [120, 405] width 162 height 12
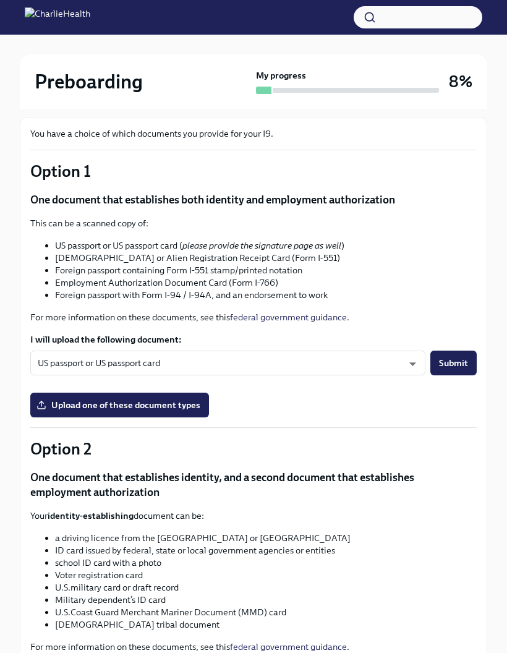
click at [0, 0] on input "Upload one of these document types" at bounding box center [0, 0] width 0 height 0
click at [164, 400] on span "Upload one of these document types" at bounding box center [120, 405] width 162 height 12
click at [0, 0] on input "Upload one of these document types" at bounding box center [0, 0] width 0 height 0
click at [191, 402] on span "Upload one of these document types" at bounding box center [120, 405] width 162 height 12
click at [0, 0] on input "Upload one of these document types" at bounding box center [0, 0] width 0 height 0
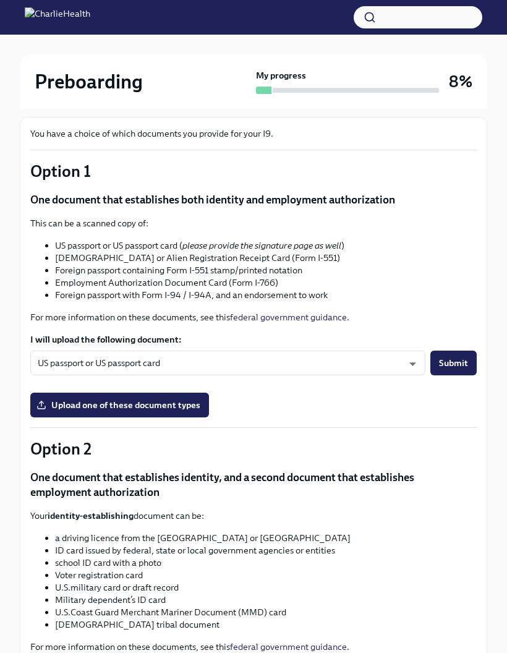
click at [191, 401] on span "Upload one of these document types" at bounding box center [120, 405] width 162 height 12
click at [0, 0] on input "Upload one of these document types" at bounding box center [0, 0] width 0 height 0
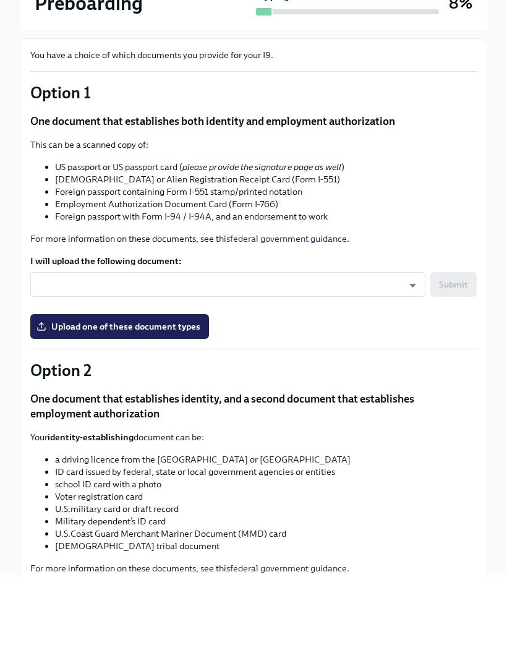
scroll to position [128, 0]
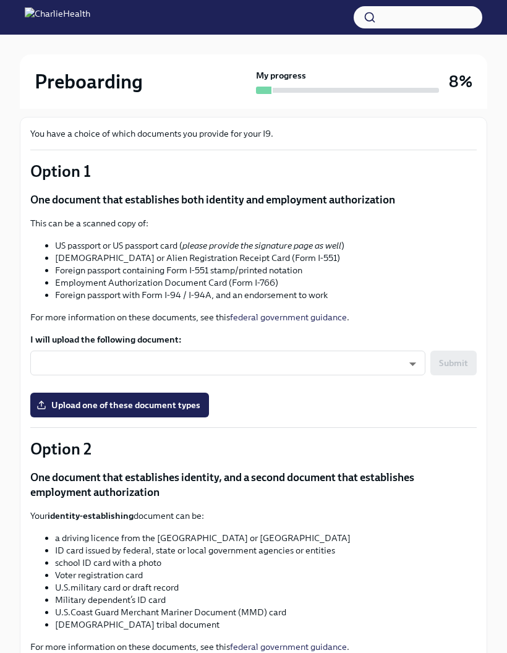
click at [415, 364] on body "Preboarding My progress 8% 9 To do tasks Provide documents for your I9 verifica…" at bounding box center [253, 427] width 507 height 1111
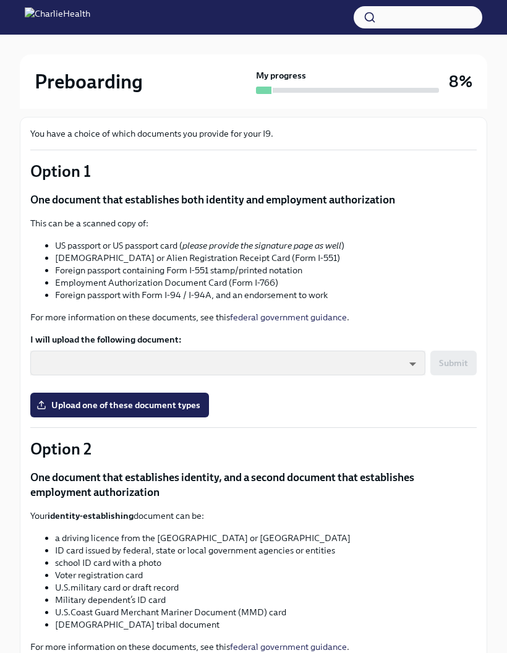
type input "KnYOjnC8x"
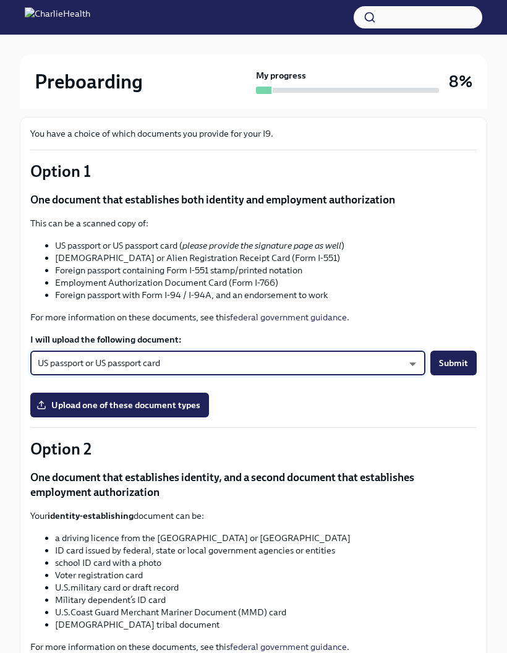
click at [412, 367] on body "Preboarding My progress 8% 9 To do tasks Provide documents for your I9 verifica…" at bounding box center [253, 427] width 507 height 1111
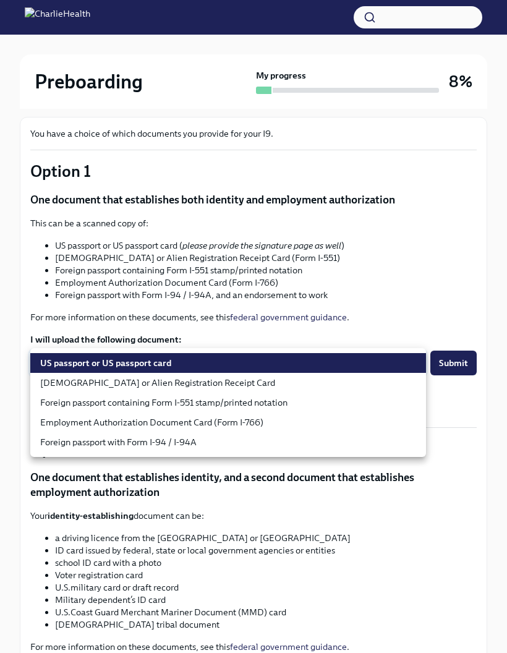
click at [390, 364] on li "US passport or US passport card" at bounding box center [228, 363] width 396 height 20
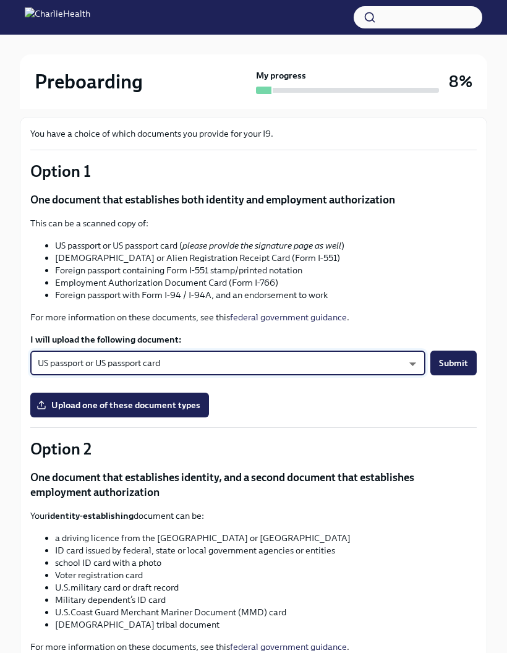
click at [191, 408] on span "Upload one of these document types" at bounding box center [120, 405] width 162 height 12
click at [0, 0] on input "Upload one of these document types" at bounding box center [0, 0] width 0 height 0
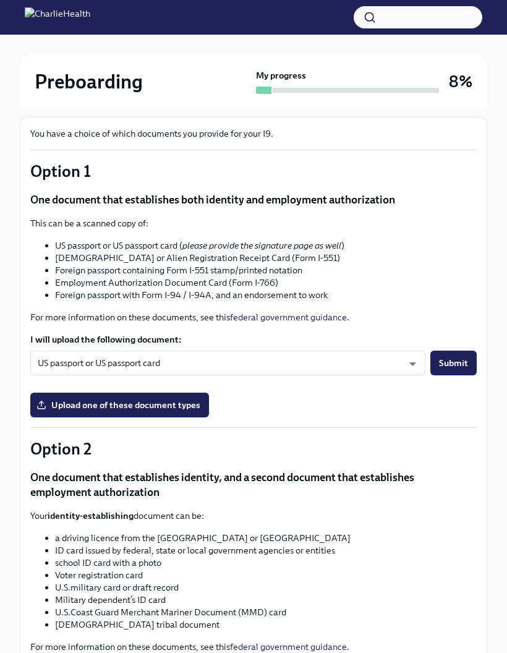
click at [186, 408] on span "Upload one of these document types" at bounding box center [120, 405] width 162 height 12
click at [0, 0] on input "Upload one of these document types" at bounding box center [0, 0] width 0 height 0
click at [169, 407] on span "Upload one of these document types" at bounding box center [120, 405] width 162 height 12
click at [0, 0] on input "Upload one of these document types" at bounding box center [0, 0] width 0 height 0
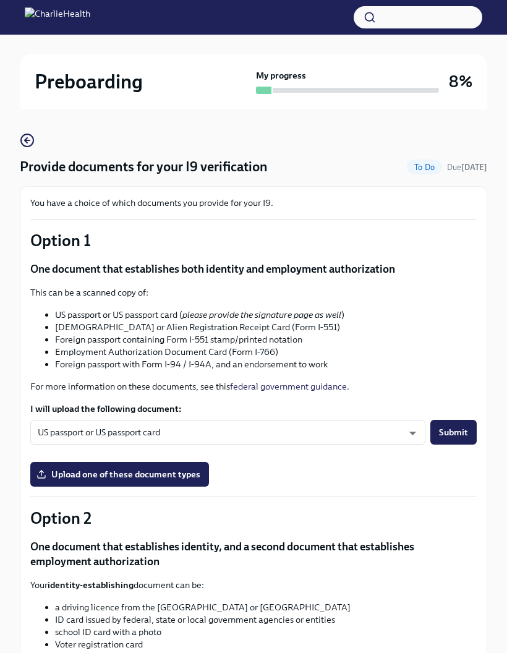
scroll to position [0, 0]
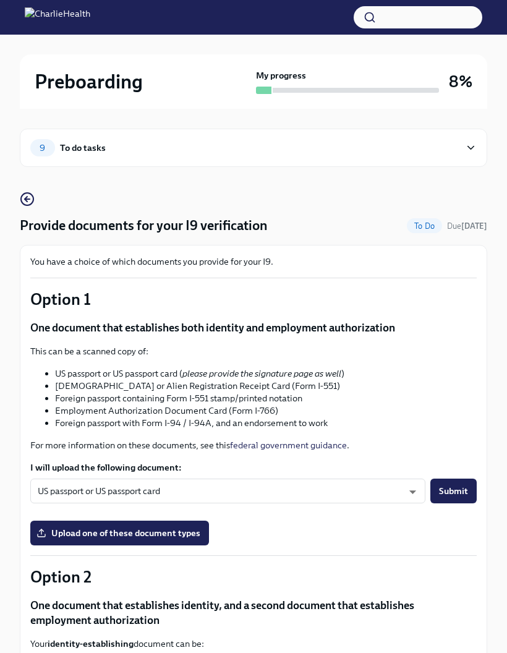
click at [432, 145] on div "9 To do tasks" at bounding box center [245, 147] width 430 height 17
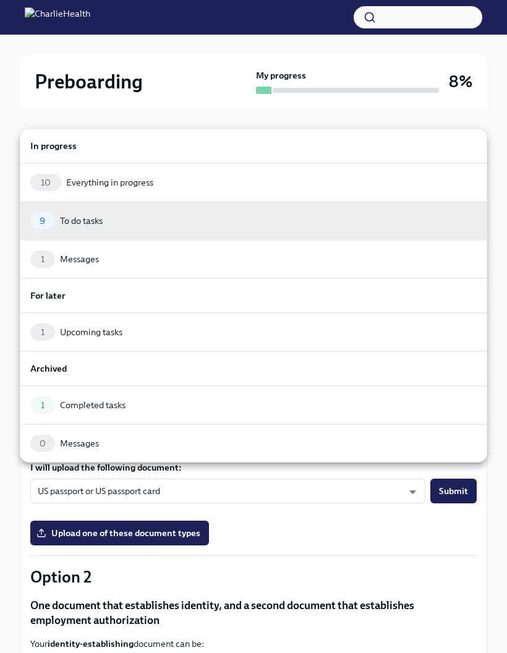
click at [410, 212] on div "9 To do tasks" at bounding box center [254, 221] width 468 height 38
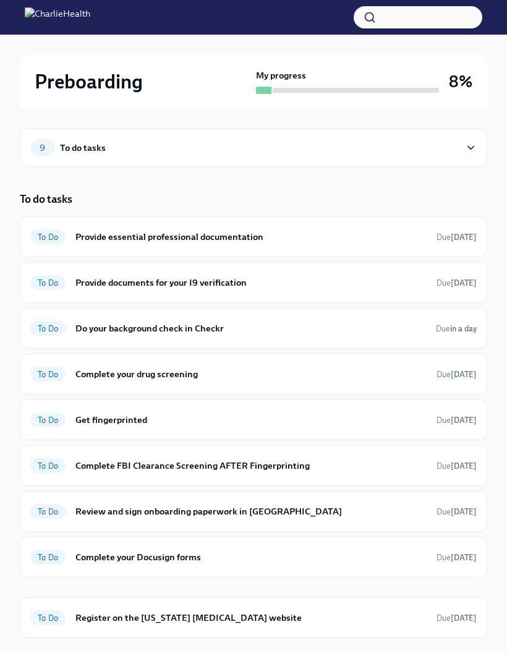
click at [439, 238] on span "Due in 5 days" at bounding box center [457, 237] width 40 height 9
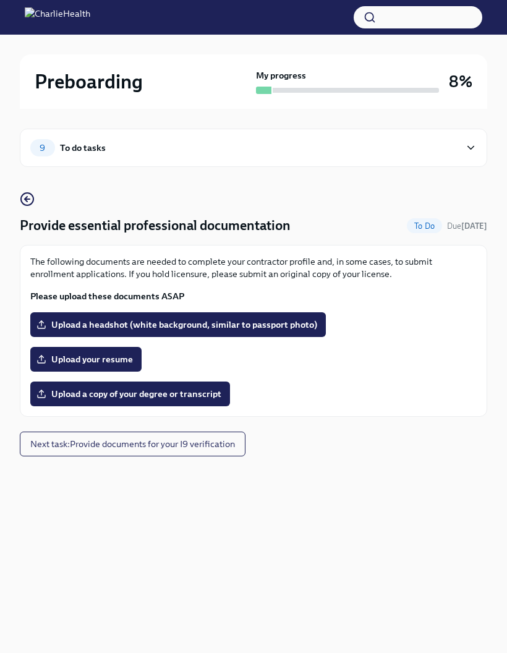
click at [126, 357] on span "Upload your resume" at bounding box center [86, 359] width 94 height 12
click at [0, 0] on input "Upload your resume" at bounding box center [0, 0] width 0 height 0
click at [165, 395] on span "Upload a copy of your degree or transcript" at bounding box center [130, 394] width 183 height 12
click at [0, 0] on input "Upload a copy of your degree or transcript" at bounding box center [0, 0] width 0 height 0
click at [165, 395] on span "Upload a copy of your degree or transcript" at bounding box center [130, 394] width 183 height 12
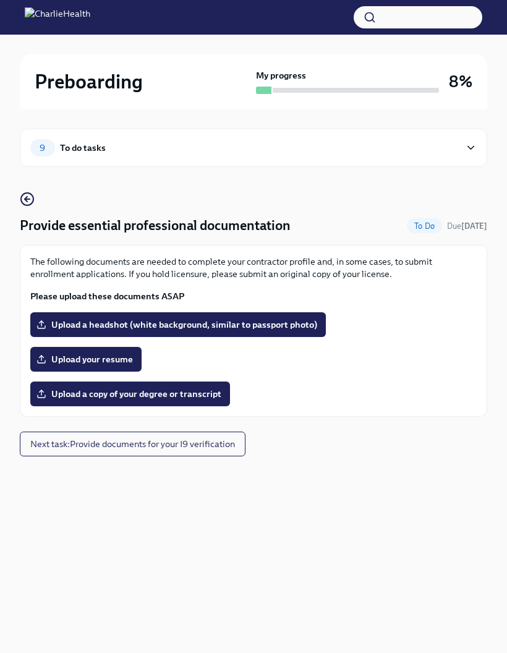
click at [0, 0] on input "Upload a copy of your degree or transcript" at bounding box center [0, 0] width 0 height 0
click at [306, 312] on label "Upload a headshot (white background, similar to passport photo)" at bounding box center [178, 324] width 296 height 25
click at [0, 0] on input "Upload a headshot (white background, similar to passport photo)" at bounding box center [0, 0] width 0 height 0
click at [305, 312] on label "Upload a headshot (white background, similar to passport photo)" at bounding box center [178, 324] width 296 height 25
click at [0, 0] on input "Upload a headshot (white background, similar to passport photo)" at bounding box center [0, 0] width 0 height 0
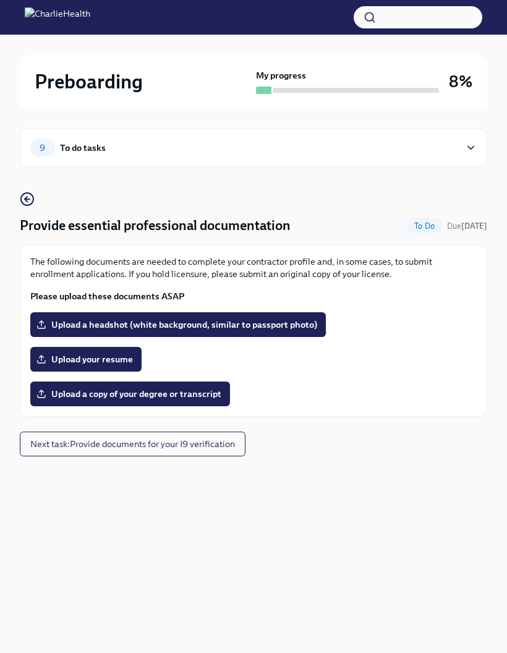
click at [304, 314] on label "Upload a headshot (white background, similar to passport photo)" at bounding box center [178, 324] width 296 height 25
click at [0, 0] on input "Upload a headshot (white background, similar to passport photo)" at bounding box center [0, 0] width 0 height 0
click at [304, 314] on label "Upload a headshot (white background, similar to passport photo)" at bounding box center [178, 324] width 296 height 25
click at [0, 0] on input "Upload a headshot (white background, similar to passport photo)" at bounding box center [0, 0] width 0 height 0
click at [310, 314] on label "Upload a headshot (white background, similar to passport photo)" at bounding box center [178, 324] width 296 height 25
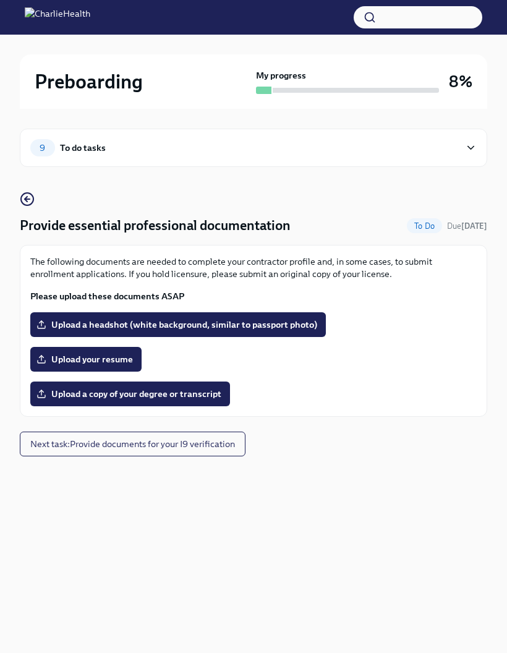
click at [0, 0] on input "Upload a headshot (white background, similar to passport photo)" at bounding box center [0, 0] width 0 height 0
click at [100, 354] on span "Upload your resume" at bounding box center [86, 359] width 94 height 12
click at [0, 0] on input "Upload your resume" at bounding box center [0, 0] width 0 height 0
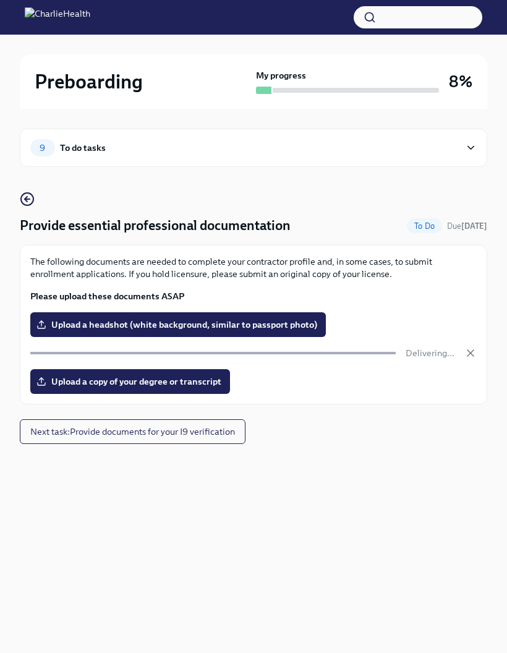
click at [197, 384] on span "Upload a copy of your degree or transcript" at bounding box center [130, 382] width 183 height 12
click at [0, 0] on input "Upload a copy of your degree or transcript" at bounding box center [0, 0] width 0 height 0
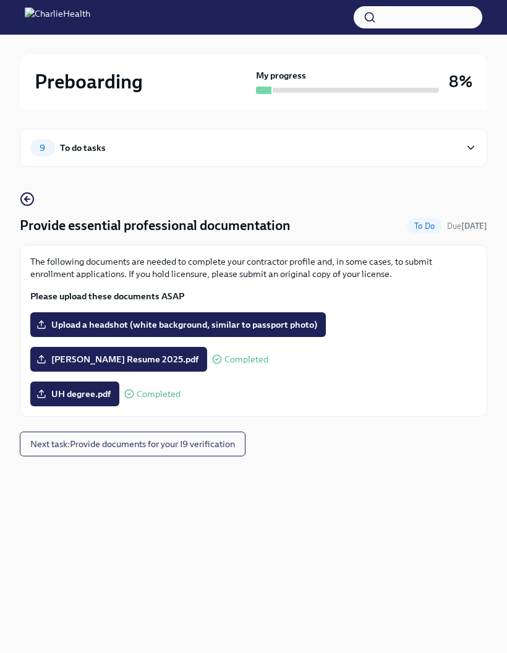
click at [291, 326] on span "Upload a headshot (white background, similar to passport photo)" at bounding box center [178, 325] width 278 height 12
click at [0, 0] on input "Upload a headshot (white background, similar to passport photo)" at bounding box center [0, 0] width 0 height 0
click at [218, 452] on button "Next task : Provide documents for your I9 verification" at bounding box center [133, 444] width 226 height 25
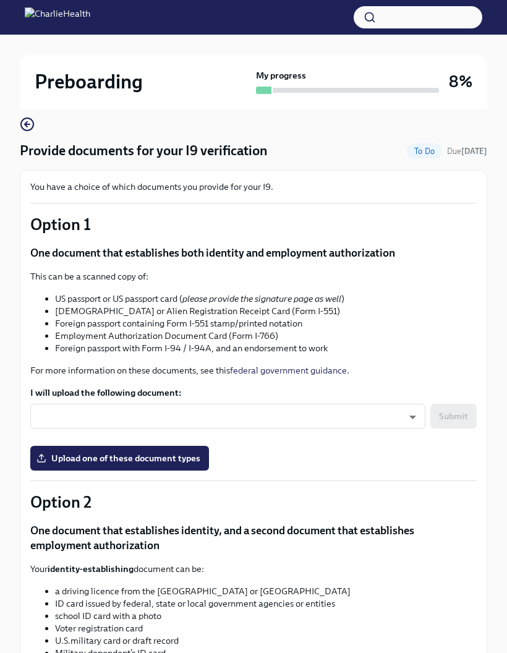
scroll to position [82, 0]
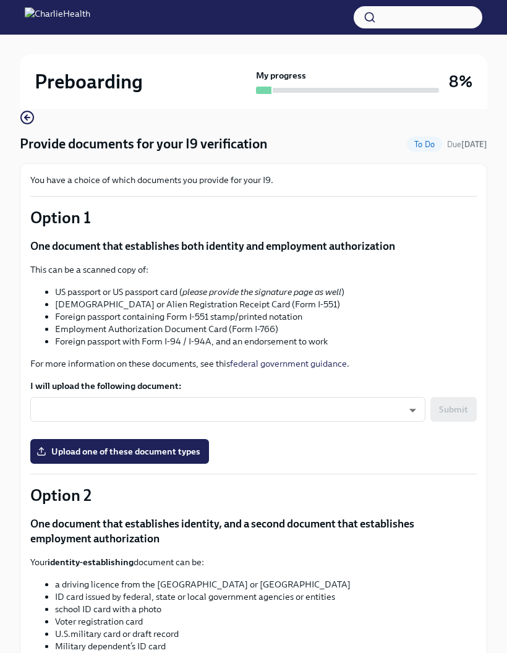
click at [397, 408] on body "Preboarding My progress 8% 9 To do tasks Provide documents for your I9 verifica…" at bounding box center [253, 473] width 507 height 1111
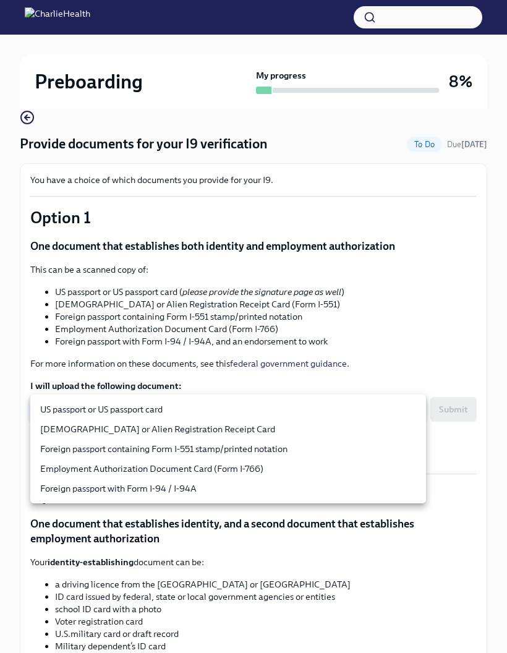
click at [256, 408] on li "US passport or US passport card" at bounding box center [228, 410] width 396 height 20
type input "KnYOjnC8x"
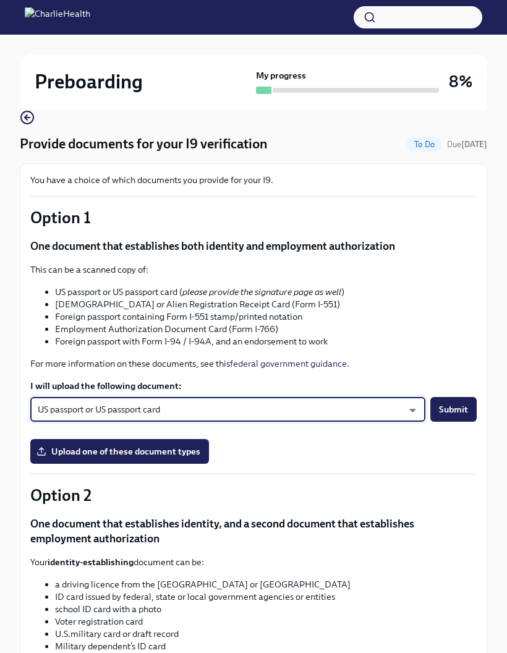
click at [171, 459] on label "Upload one of these document types" at bounding box center [119, 451] width 179 height 25
click at [0, 0] on input "Upload one of these document types" at bounding box center [0, 0] width 0 height 0
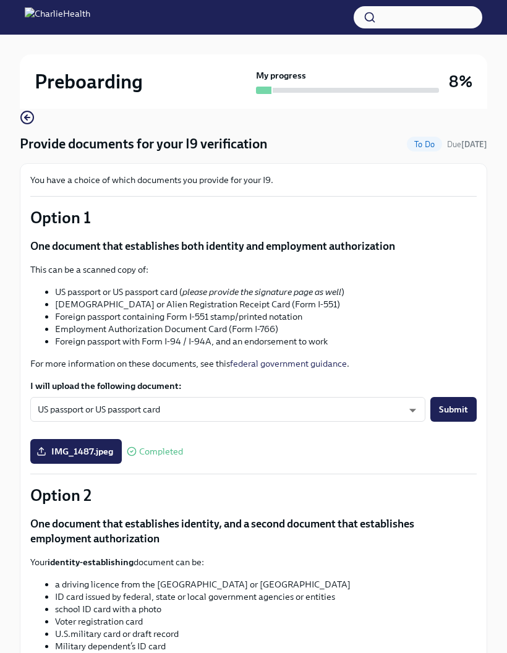
click at [468, 408] on span "Submit" at bounding box center [453, 409] width 29 height 12
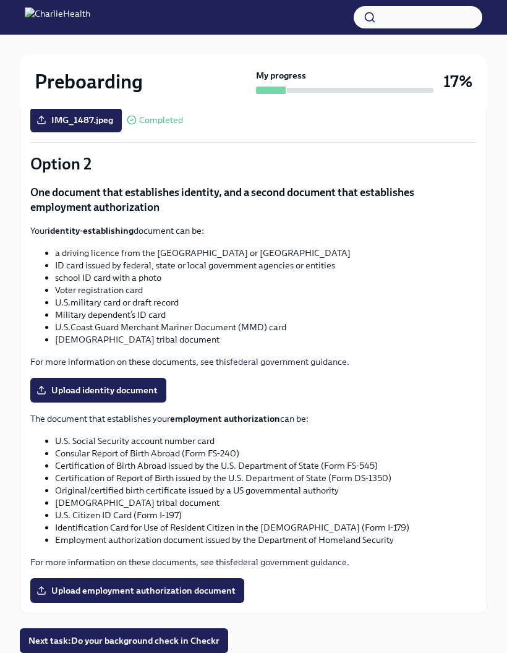
scroll to position [458, 0]
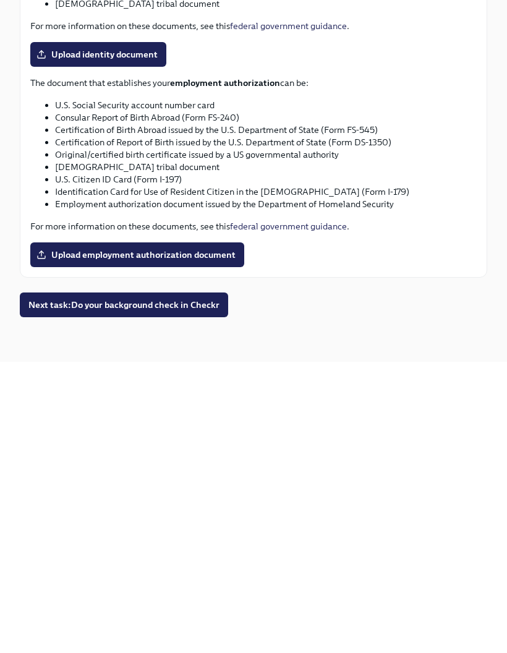
click at [214, 590] on span "Next task : Do your background check in Checkr" at bounding box center [123, 596] width 191 height 12
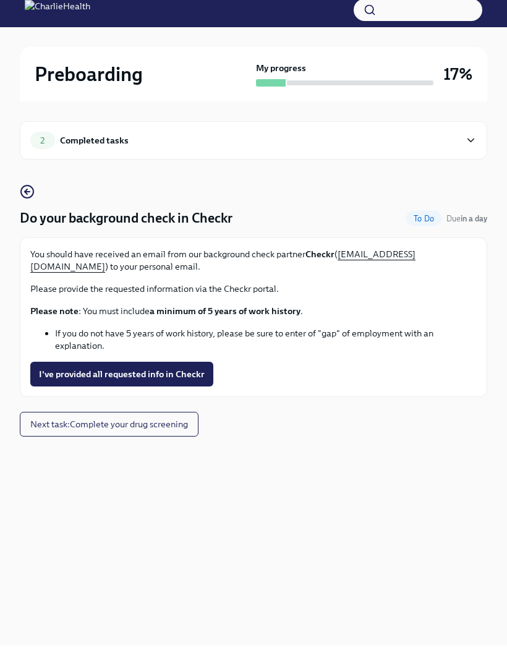
scroll to position [50, 0]
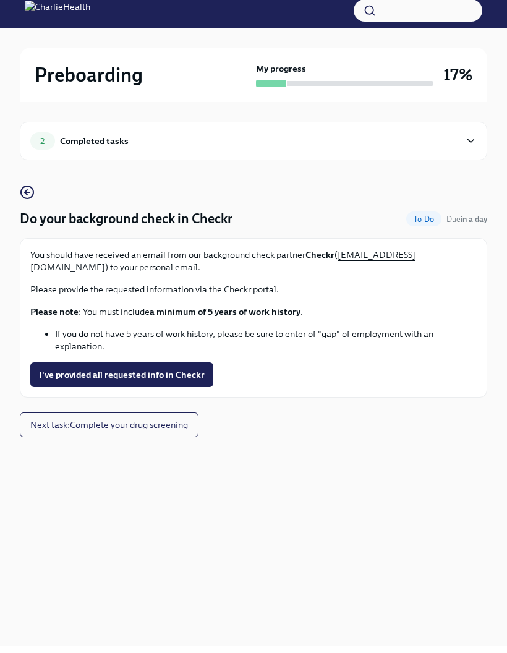
click at [198, 376] on span "I've provided all requested info in Checkr" at bounding box center [122, 382] width 166 height 12
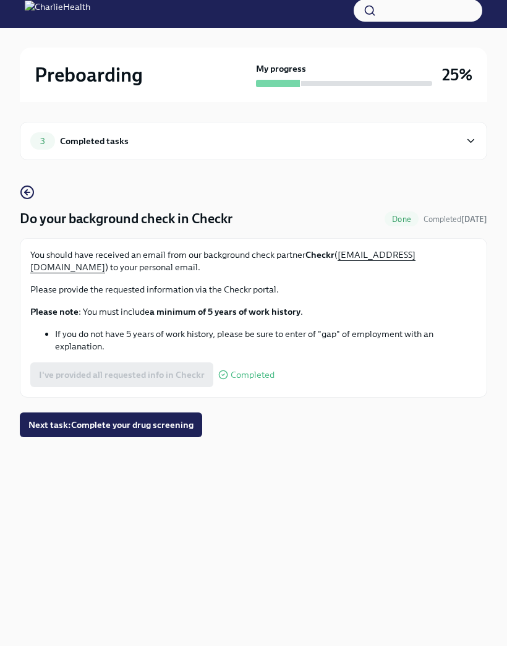
click at [189, 426] on span "Next task : Complete your drug screening" at bounding box center [110, 432] width 165 height 12
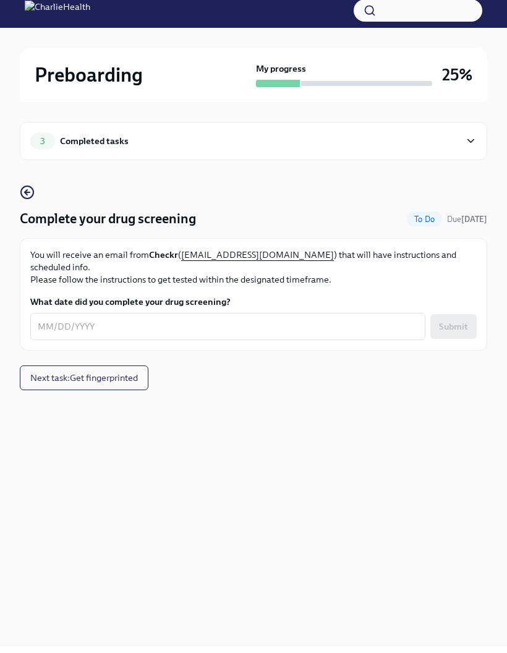
click at [33, 193] on circle "button" at bounding box center [27, 199] width 12 height 12
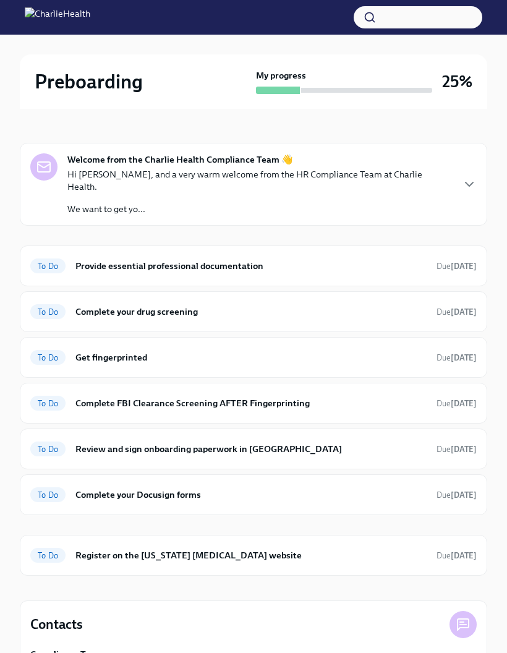
scroll to position [75, 0]
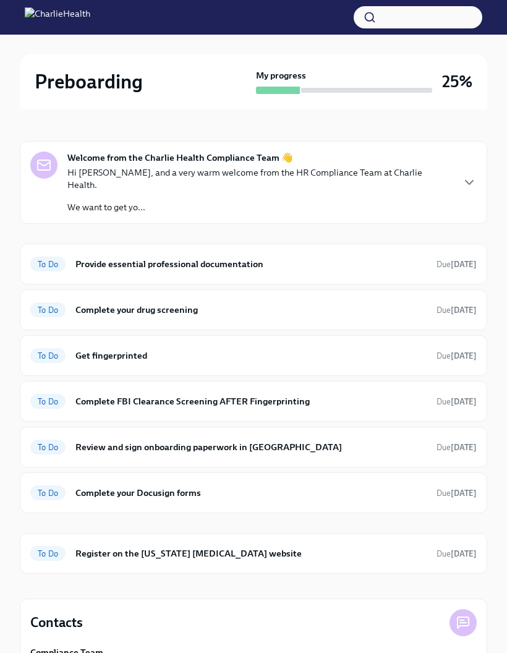
click at [347, 257] on h6 "Provide essential professional documentation" at bounding box center [250, 264] width 351 height 14
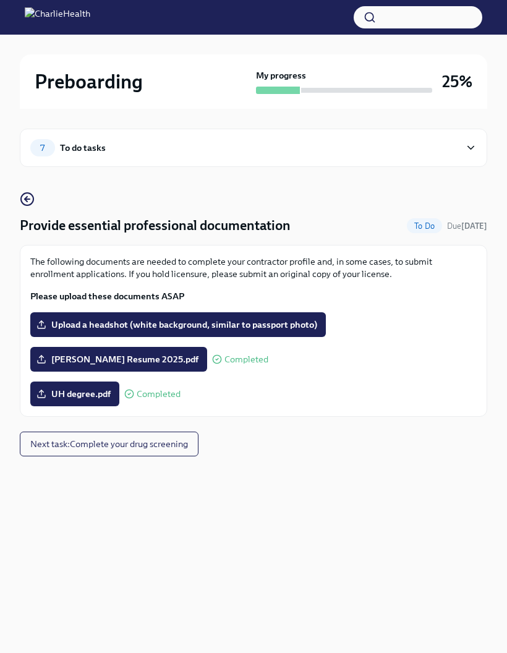
click at [155, 452] on button "Next task : Complete your drug screening" at bounding box center [109, 444] width 179 height 25
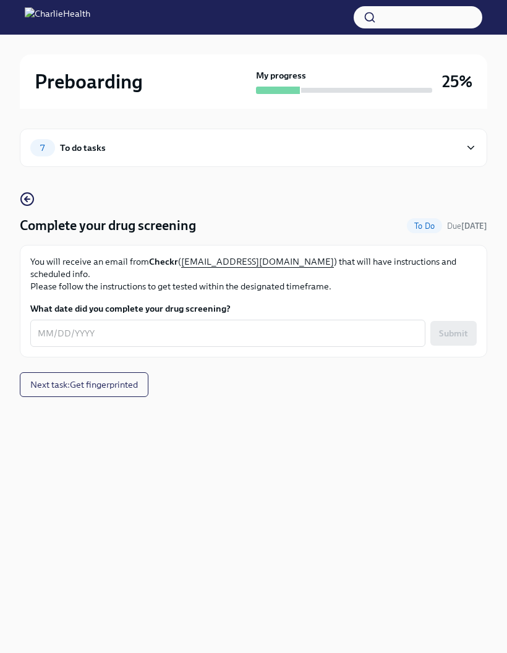
click at [142, 373] on button "Next task : Get fingerprinted" at bounding box center [84, 385] width 129 height 25
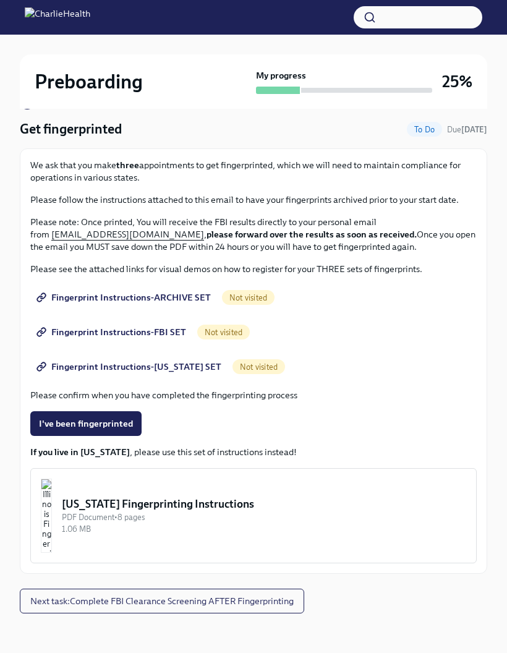
scroll to position [101, 0]
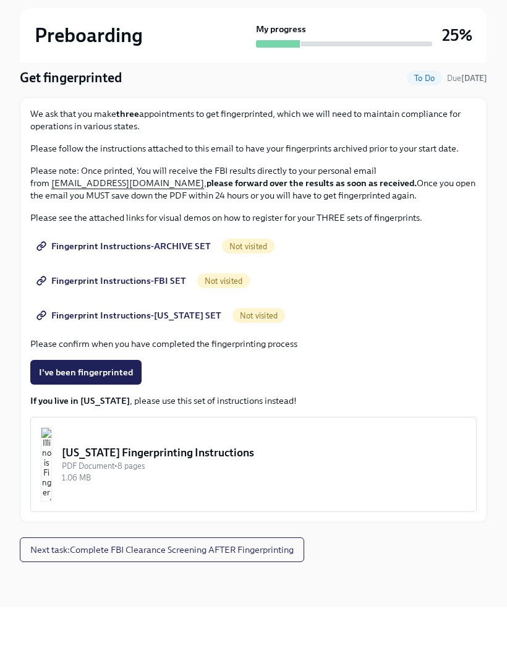
click at [261, 590] on span "Next task : Complete FBI Clearance Screening AFTER Fingerprinting" at bounding box center [162, 596] width 264 height 12
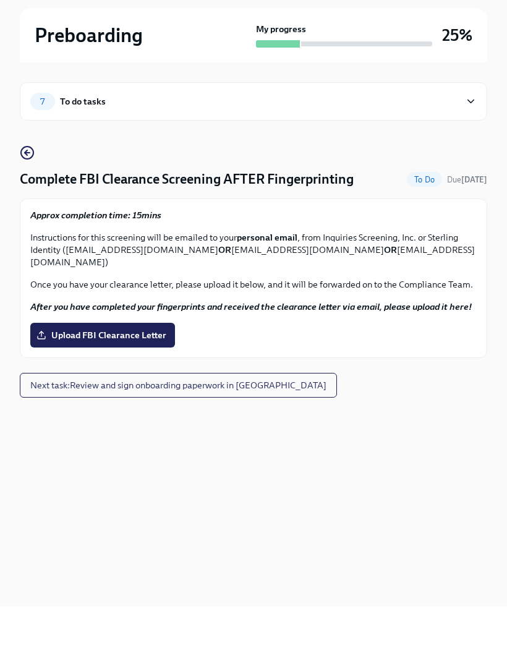
scroll to position [50, 0]
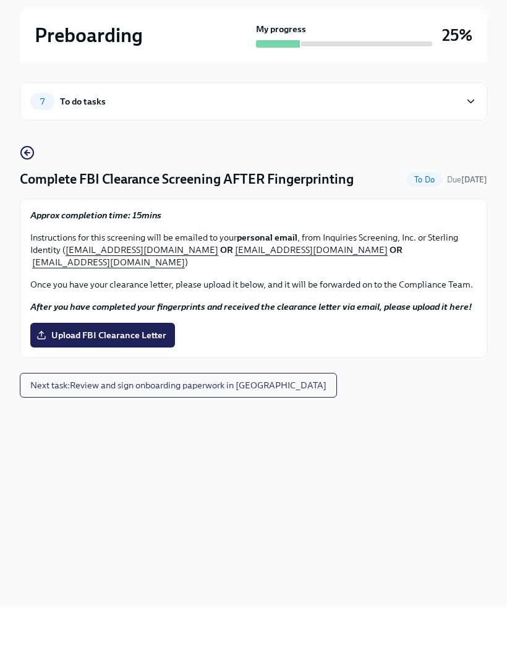
click at [31, 192] on icon "button" at bounding box center [27, 199] width 15 height 15
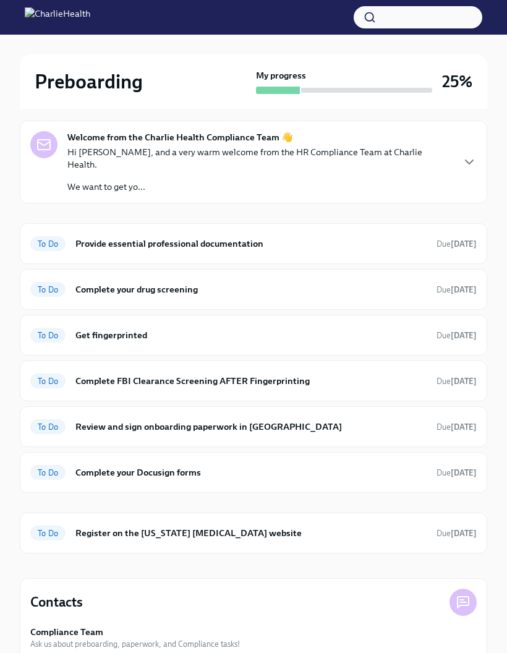
scroll to position [126, 0]
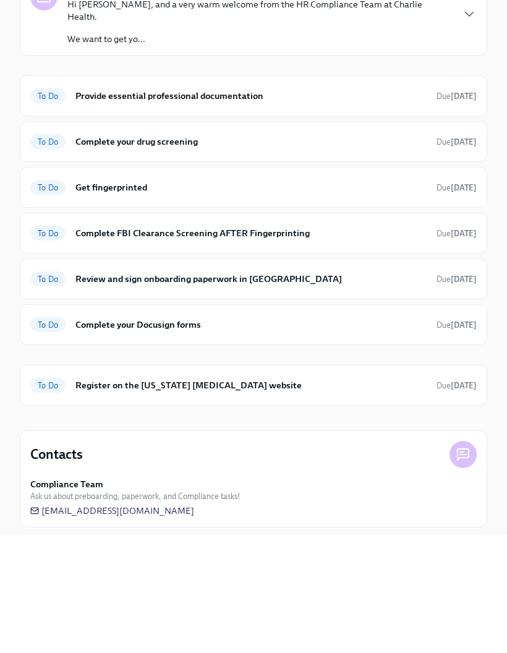
click at [232, 497] on h6 "Register on the [US_STATE] [MEDICAL_DATA] website" at bounding box center [250, 504] width 351 height 14
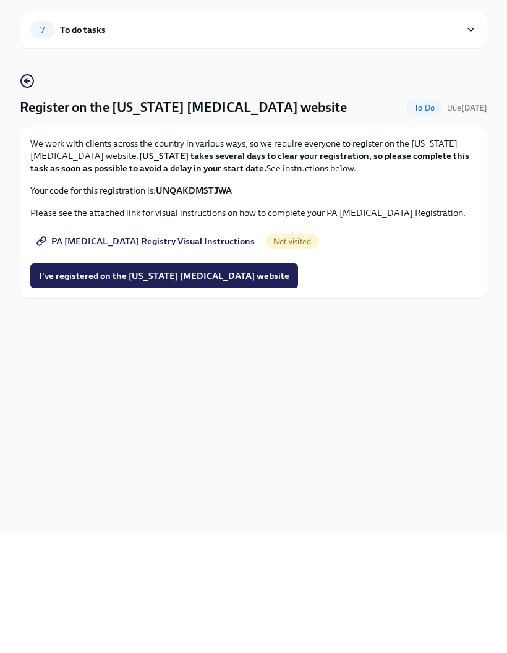
scroll to position [50, 0]
